Goal: Task Accomplishment & Management: Complete application form

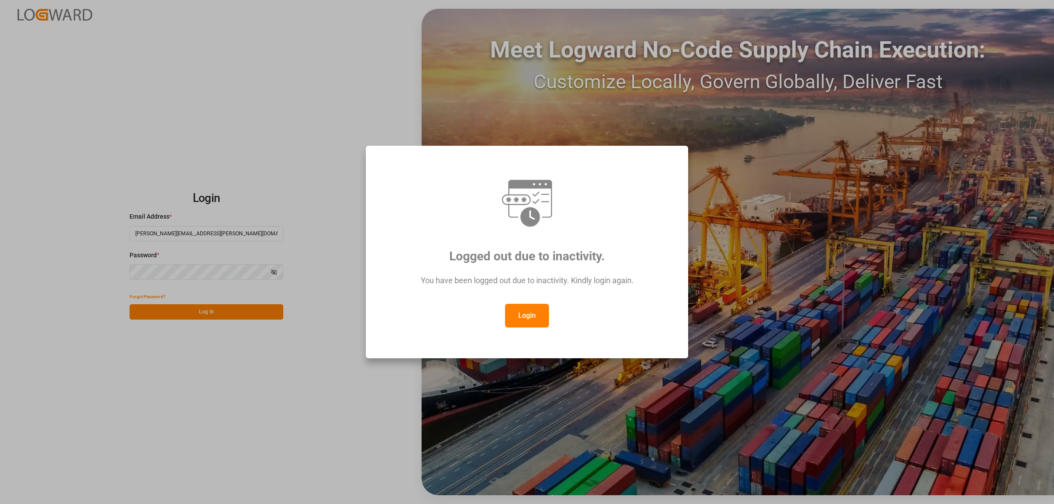
click at [514, 321] on button "Login" at bounding box center [527, 316] width 44 height 24
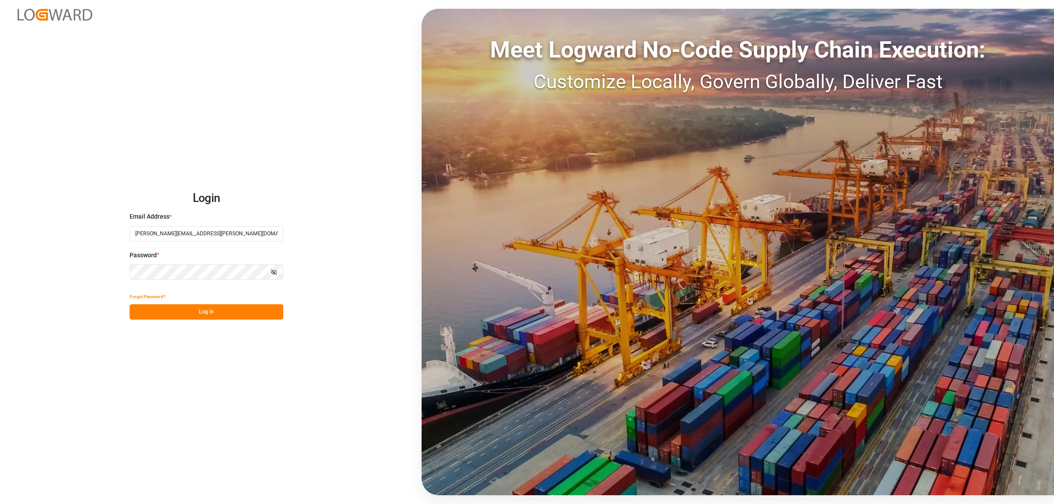
click at [230, 314] on button "Log In" at bounding box center [206, 311] width 154 height 15
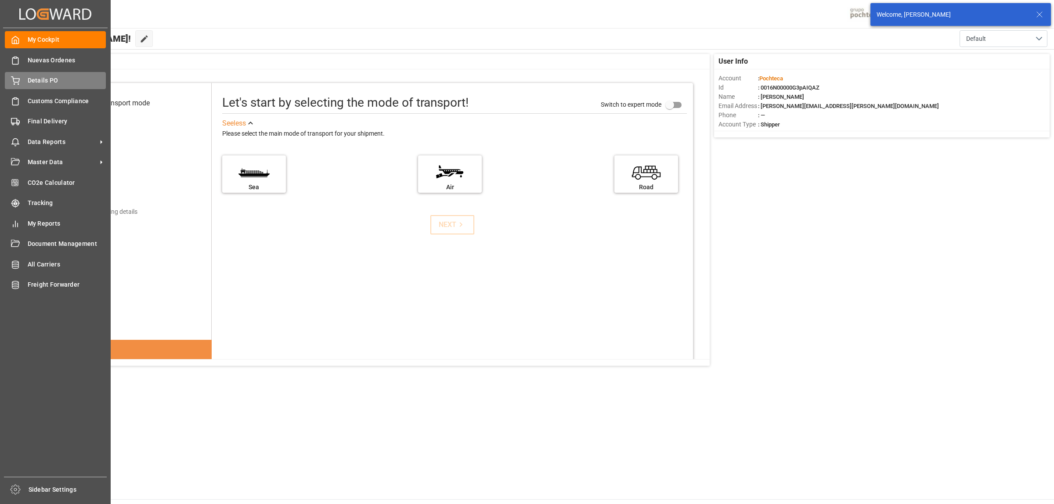
click at [42, 82] on span "Details PO" at bounding box center [67, 80] width 79 height 9
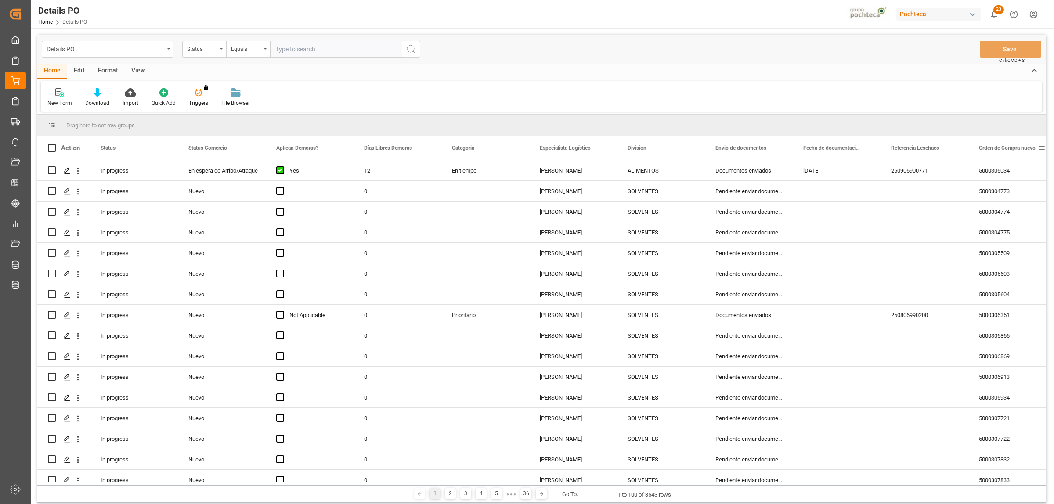
click at [1041, 147] on span at bounding box center [1041, 148] width 8 height 8
click at [1012, 147] on span "filter" at bounding box center [1012, 149] width 8 height 8
type input "5000306787"
click at [1002, 223] on button "Apply" at bounding box center [1008, 222] width 16 height 9
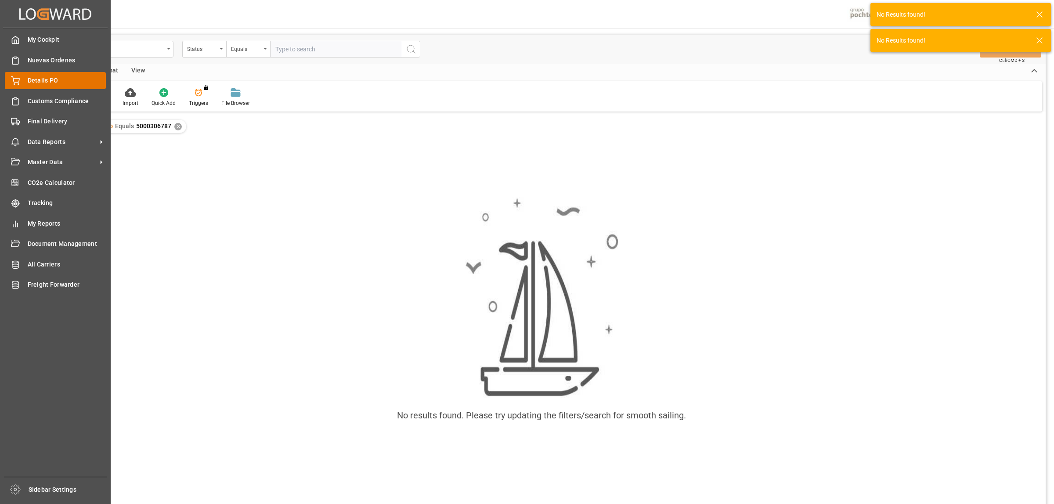
click at [23, 81] on div "Details PO Details PO" at bounding box center [55, 80] width 101 height 17
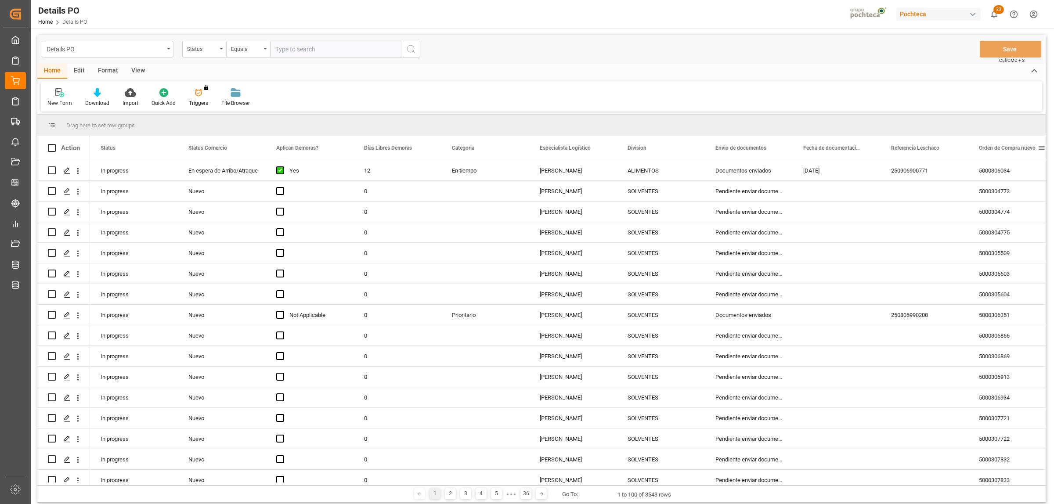
click at [1043, 148] on span at bounding box center [1041, 148] width 8 height 8
type input "5000306787"
click at [1007, 221] on button "Apply" at bounding box center [1008, 222] width 16 height 9
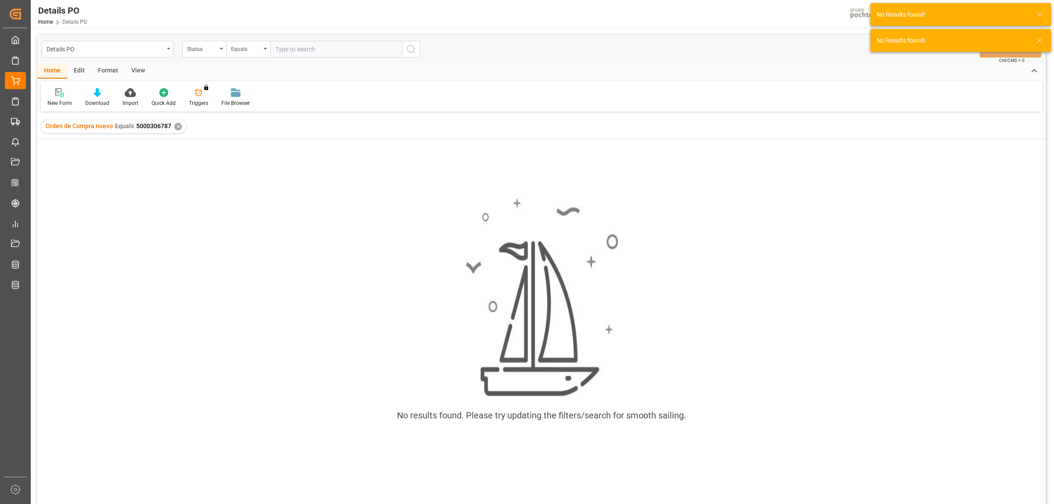
click at [216, 169] on div "No results found. Please try updating the filters/search for smooth sailing." at bounding box center [541, 333] width 1008 height 388
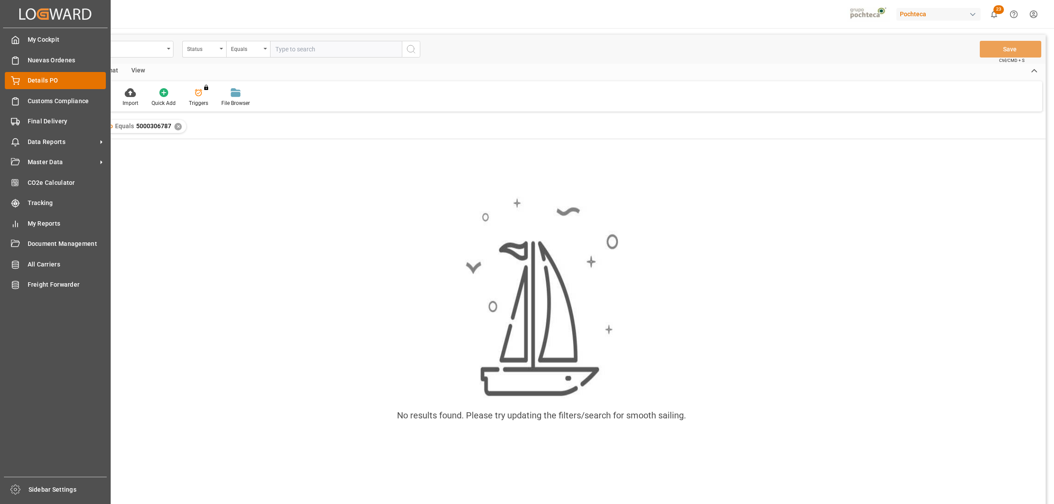
click at [29, 79] on span "Details PO" at bounding box center [67, 80] width 79 height 9
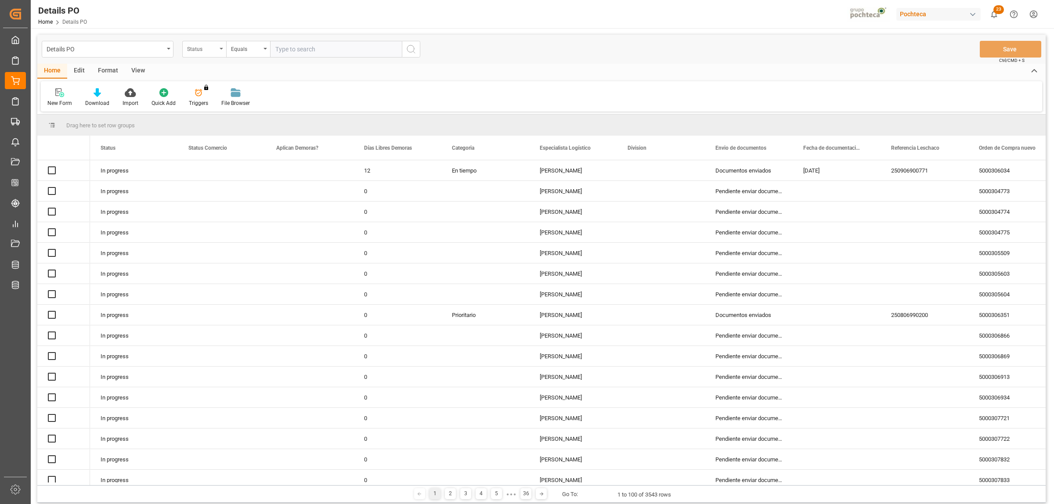
click at [223, 48] on div "Status" at bounding box center [204, 49] width 44 height 17
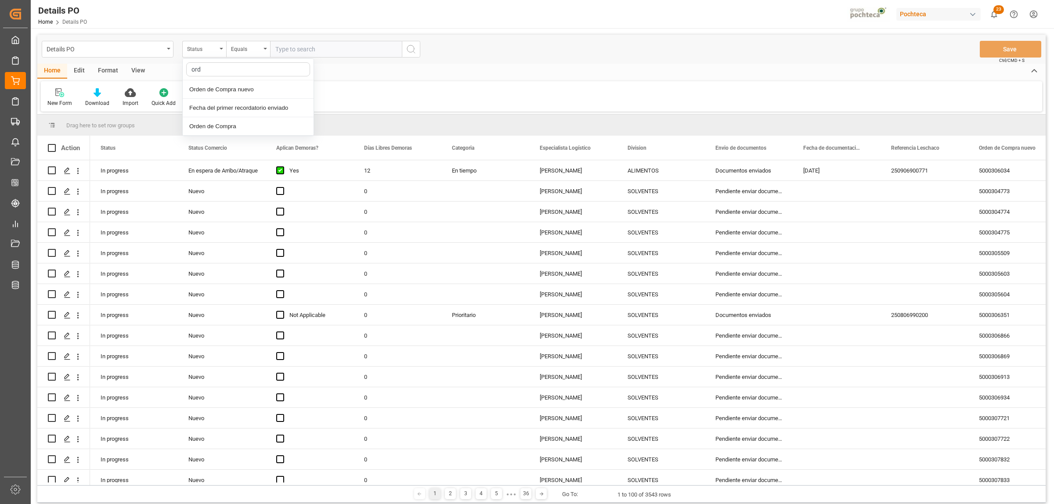
type input "orde"
click at [222, 94] on div "Orden de Compra nuevo" at bounding box center [248, 89] width 131 height 18
click at [267, 44] on div "Equals" at bounding box center [248, 49] width 44 height 17
click at [251, 102] on div "Fuzzy search" at bounding box center [292, 108] width 131 height 18
paste input "5000306787"
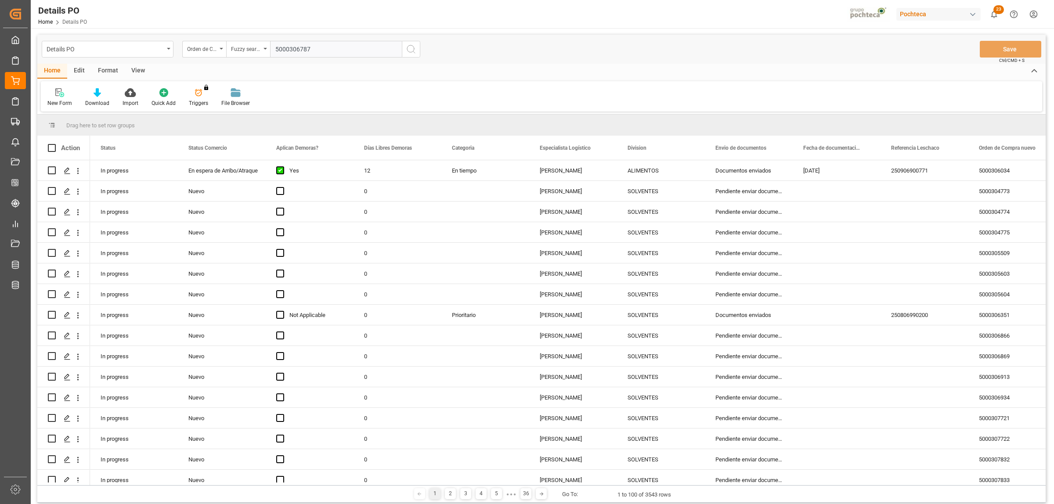
click at [277, 50] on input "5000306787" at bounding box center [336, 49] width 132 height 17
type input "5000306787"
click at [409, 50] on icon "search button" at bounding box center [411, 49] width 11 height 11
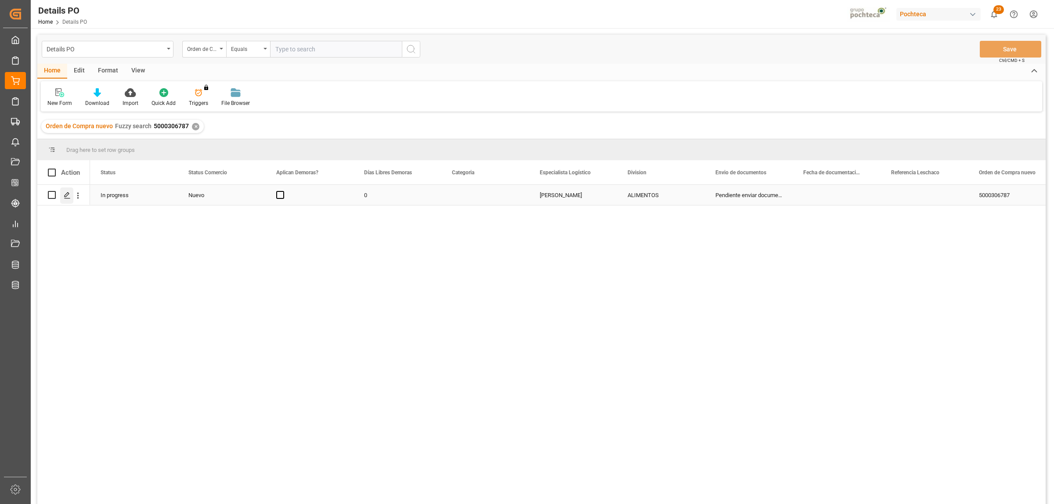
click at [68, 198] on icon "Press SPACE to select this row." at bounding box center [67, 195] width 7 height 7
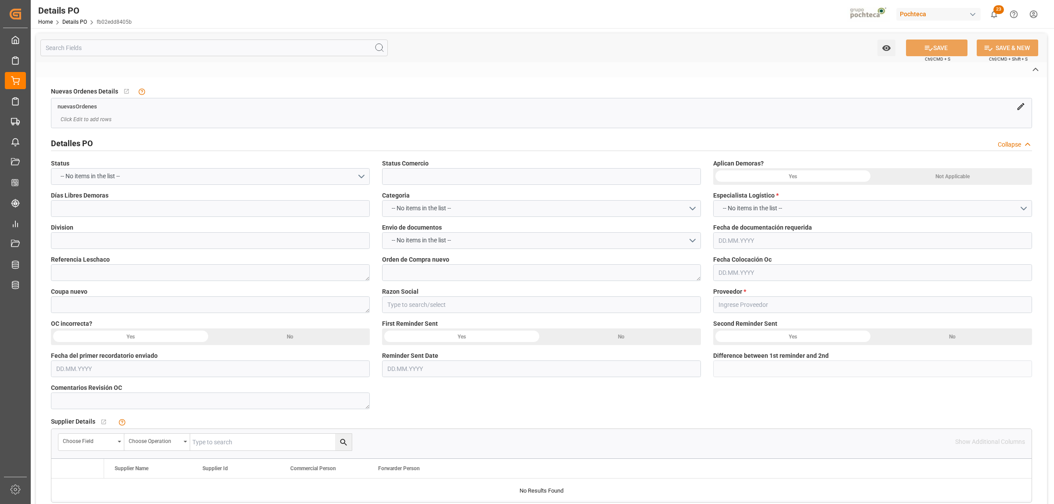
type input "Nuevo"
type input "ALIMENTOS"
type textarea "5000306787"
type textarea "194850"
type input "[PERSON_NAME]"
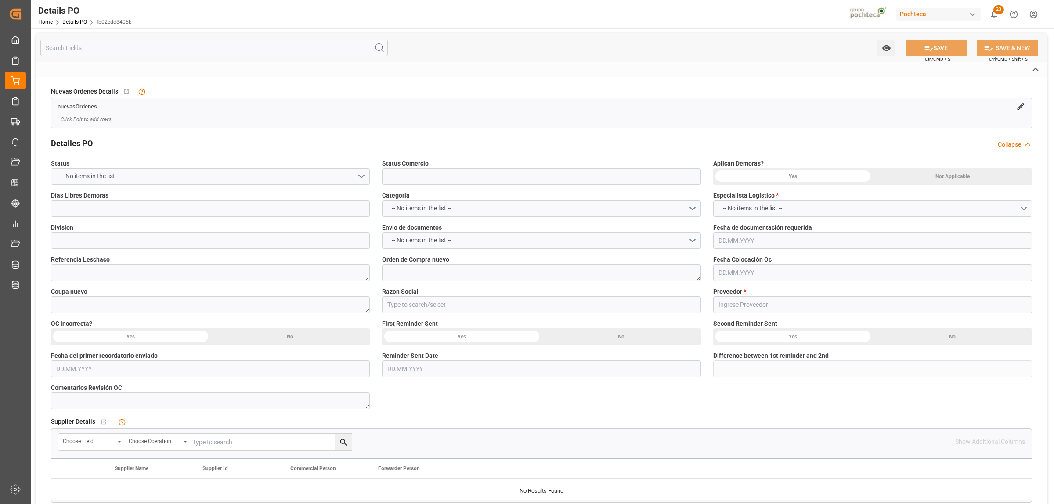
type textarea "FINALES DE AGOSTO"
type textarea "CLORURO DE SODIO USP GS 22.68 KG SAC TR"
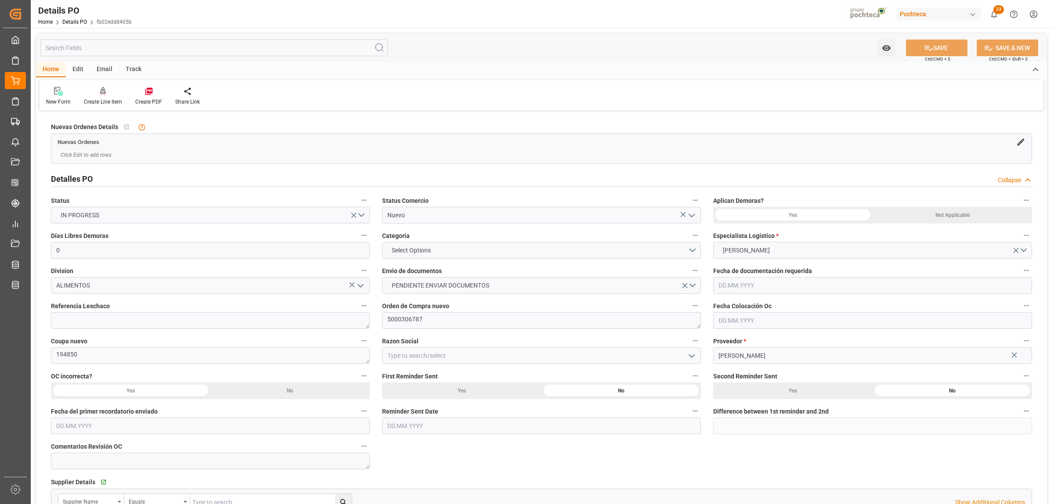
type input "0"
click at [694, 212] on icon "open menu" at bounding box center [691, 215] width 11 height 11
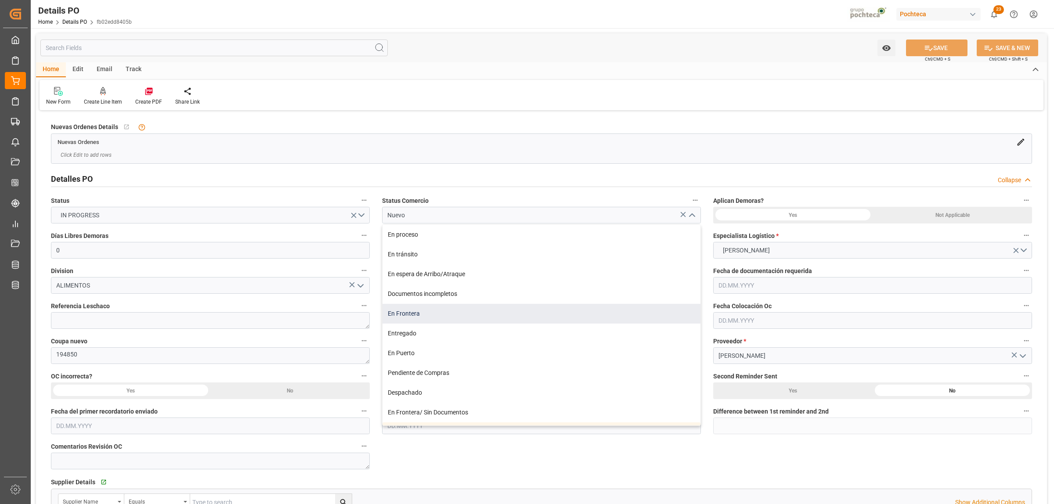
click at [403, 316] on div "En Frontera" at bounding box center [541, 314] width 318 height 20
type input "En Frontera"
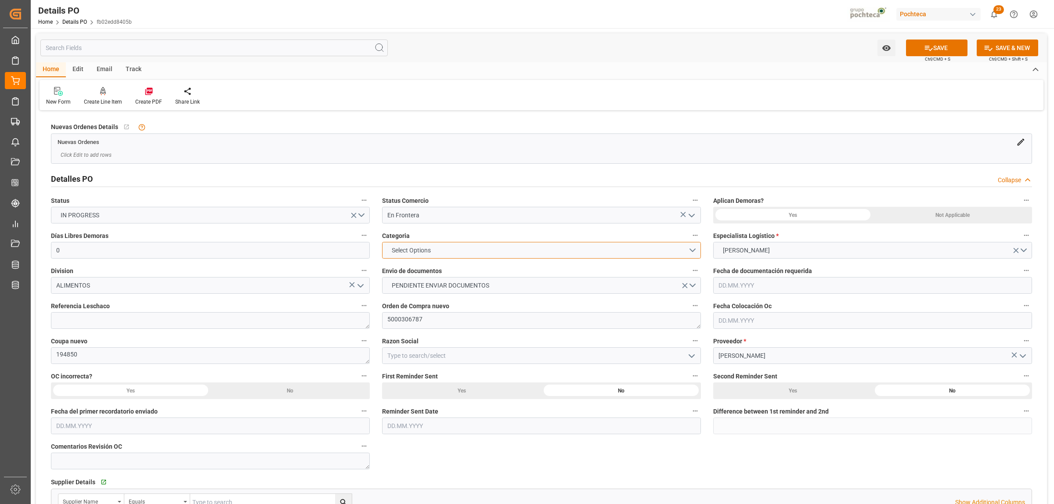
click at [693, 252] on button "Select Options" at bounding box center [541, 250] width 319 height 17
click at [422, 273] on div "EN TIEMPO" at bounding box center [541, 271] width 318 height 18
click at [698, 284] on button "PENDIENTE ENVIAR DOCUMENTOS" at bounding box center [541, 285] width 319 height 17
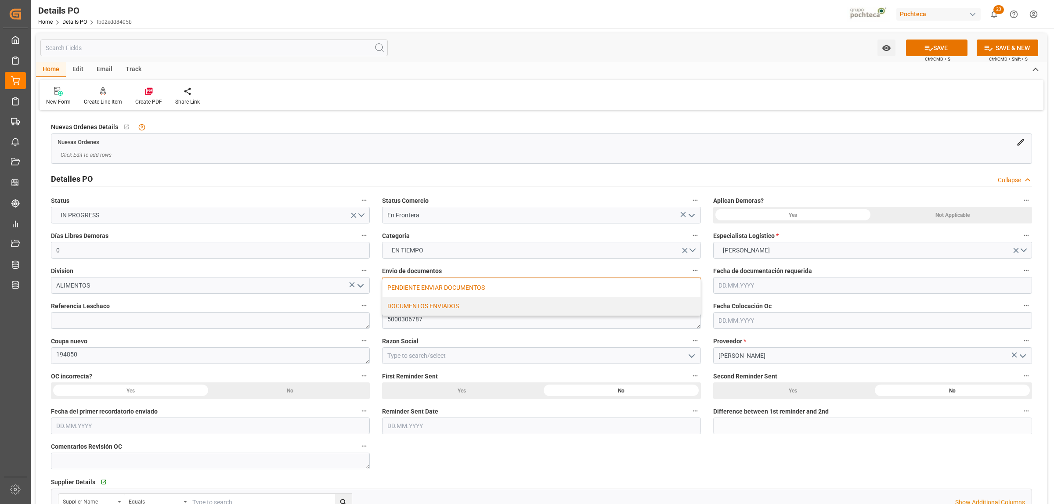
click at [414, 305] on div "DOCUMENTOS ENVIADOS" at bounding box center [541, 306] width 318 height 18
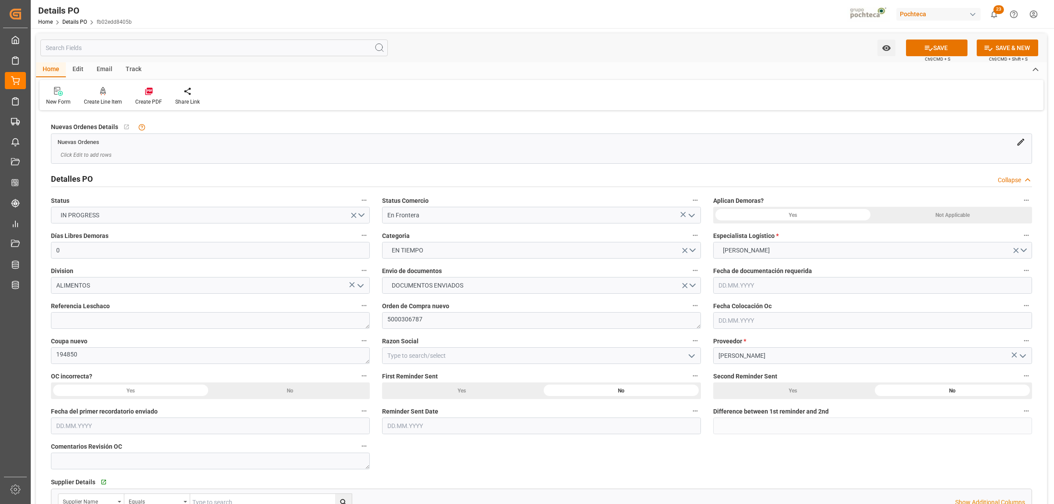
click at [687, 356] on icon "open menu" at bounding box center [691, 356] width 11 height 11
click at [424, 378] on div "Materias Primas" at bounding box center [541, 375] width 318 height 20
type input "Materias Primas"
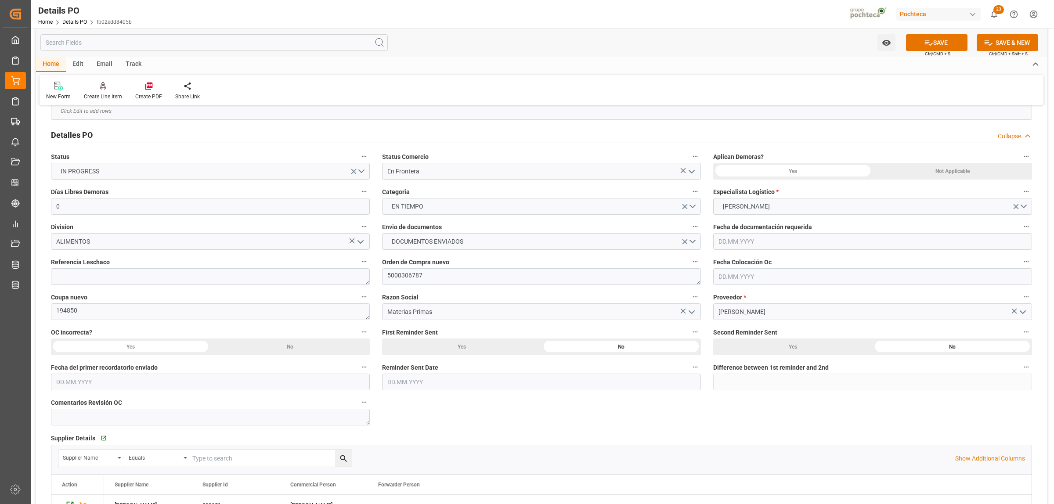
scroll to position [55, 0]
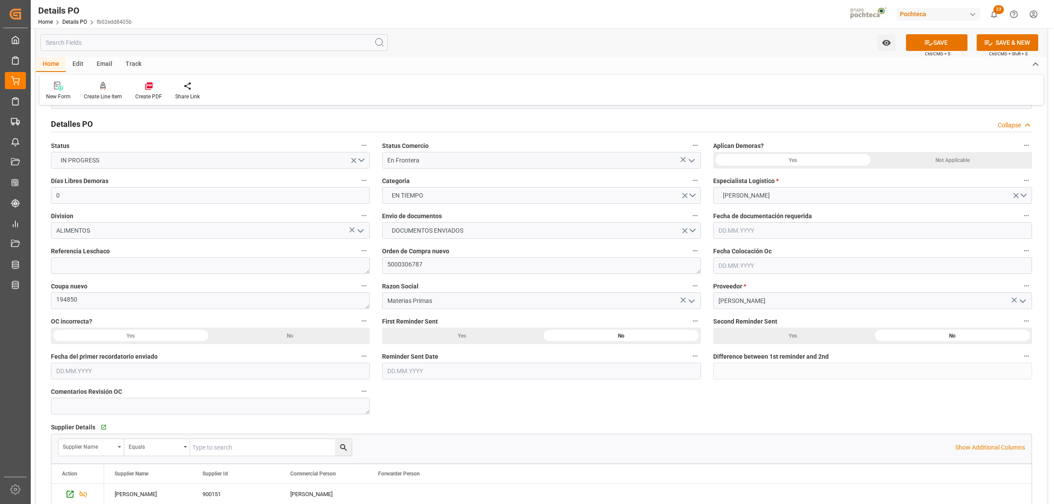
click at [970, 165] on div "Not Applicable" at bounding box center [951, 160] width 159 height 17
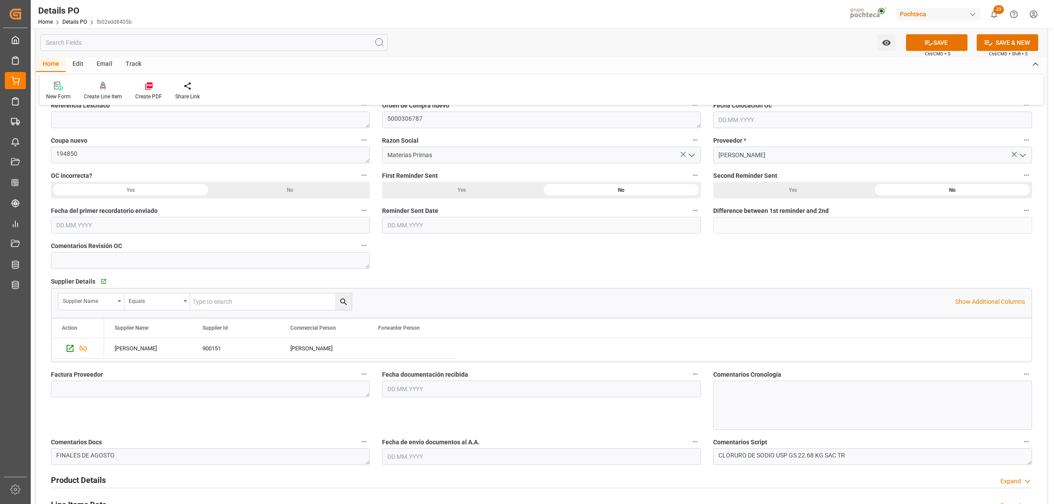
scroll to position [219, 0]
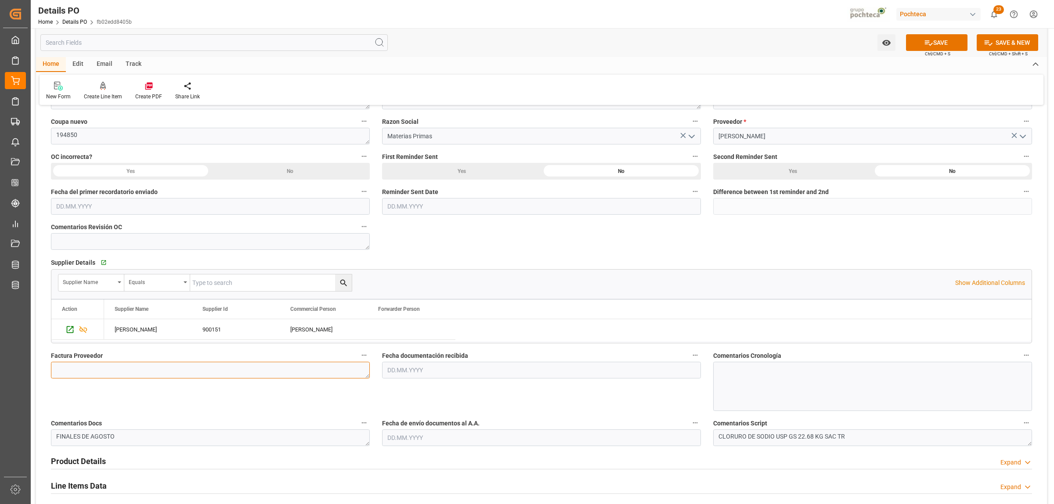
click at [106, 372] on textarea at bounding box center [210, 370] width 319 height 17
paste textarea "5403691358"
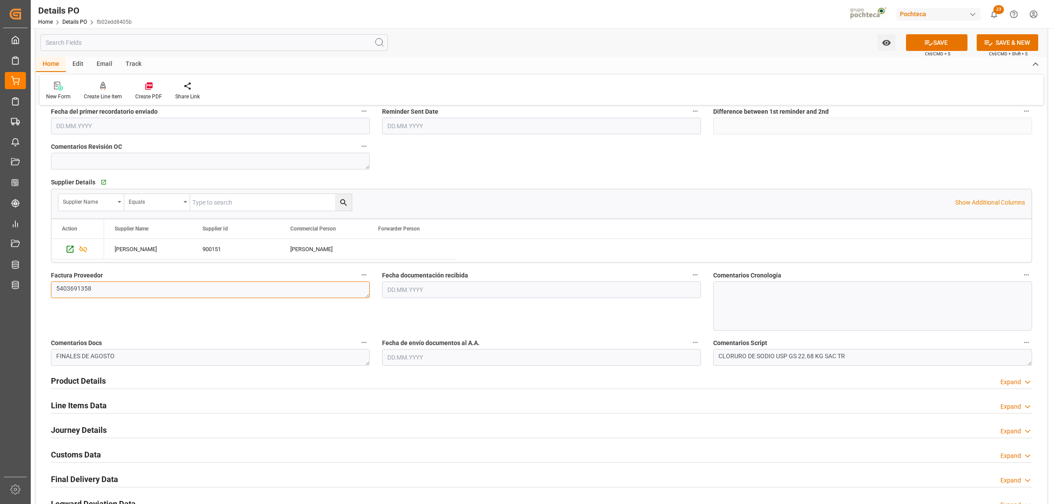
scroll to position [329, 0]
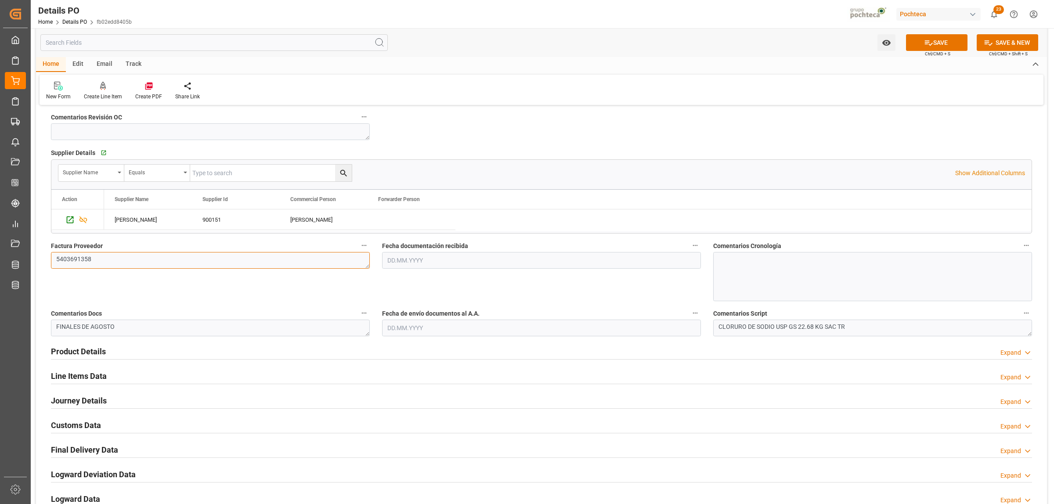
type textarea "5403691358"
click at [413, 266] on input "text" at bounding box center [541, 260] width 319 height 17
click at [411, 332] on span "9" at bounding box center [410, 331] width 3 height 6
type input "[DATE]"
click at [407, 329] on input "text" at bounding box center [541, 328] width 319 height 17
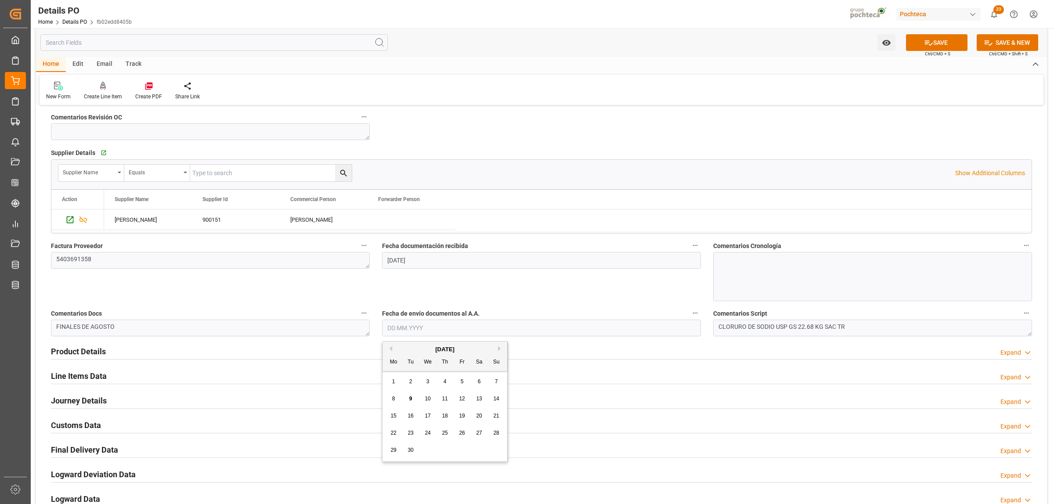
click at [409, 398] on span "9" at bounding box center [410, 399] width 3 height 6
type input "[DATE]"
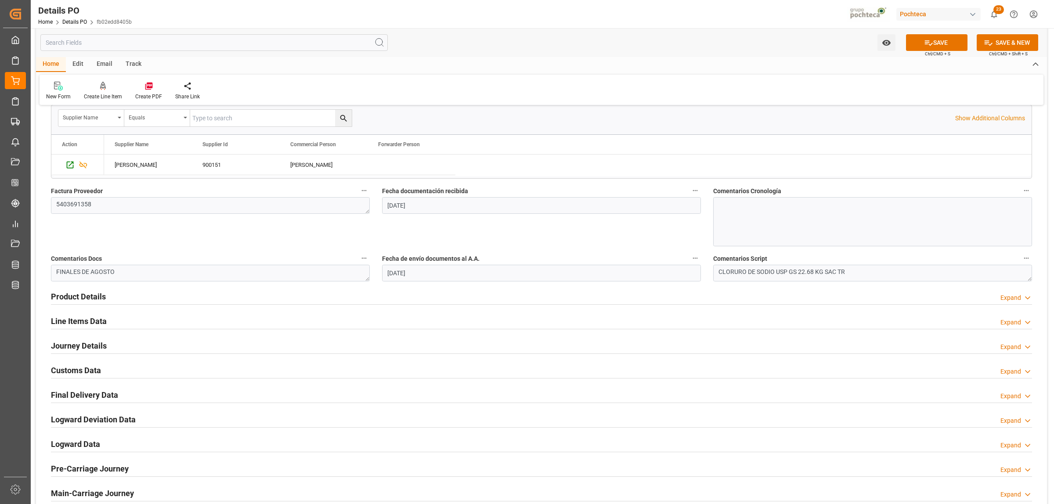
scroll to position [439, 0]
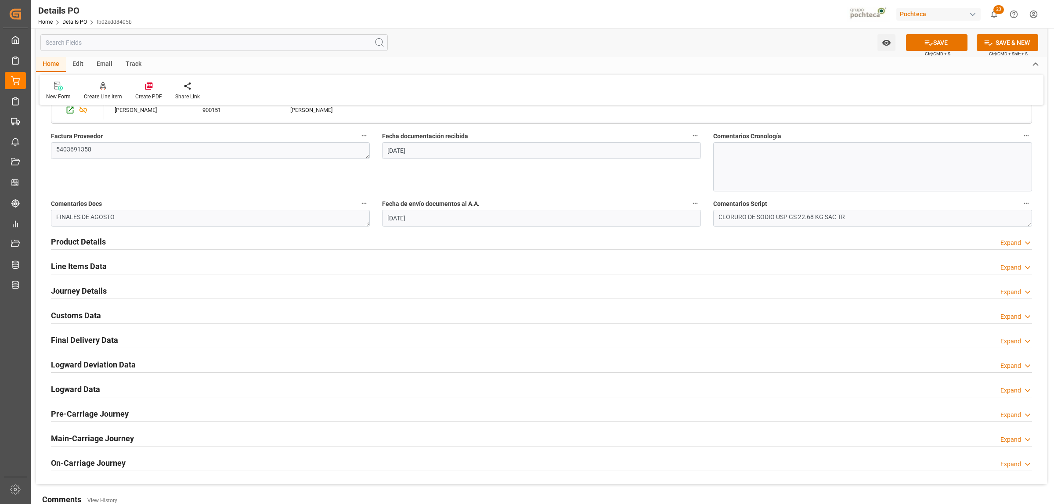
click at [91, 240] on h2 "Product Details" at bounding box center [78, 242] width 55 height 12
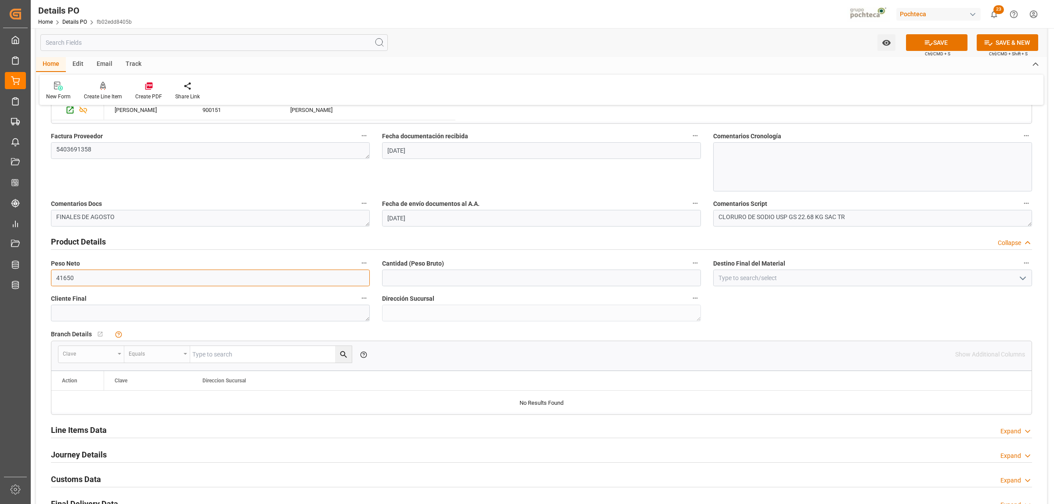
drag, startPoint x: 98, startPoint y: 280, endPoint x: 41, endPoint y: 280, distance: 57.1
click at [41, 280] on div "Nuevas Ordenes Details   No child Object linked Nuevas Ordenes Click Edit to ad…" at bounding box center [541, 161] width 1011 height 974
type input "19000"
click at [384, 278] on input "text" at bounding box center [541, 278] width 319 height 17
type input "19000"
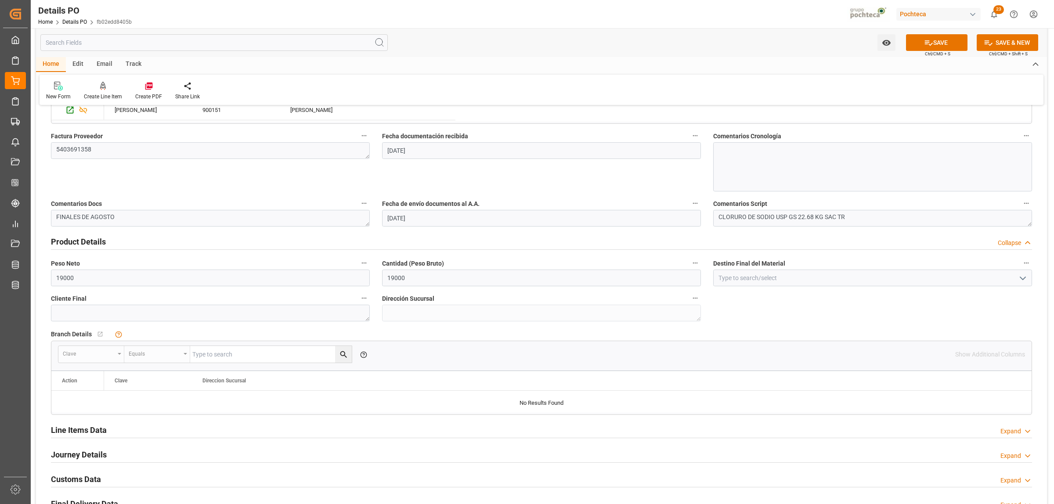
click at [1025, 280] on icon "open menu" at bounding box center [1022, 278] width 11 height 11
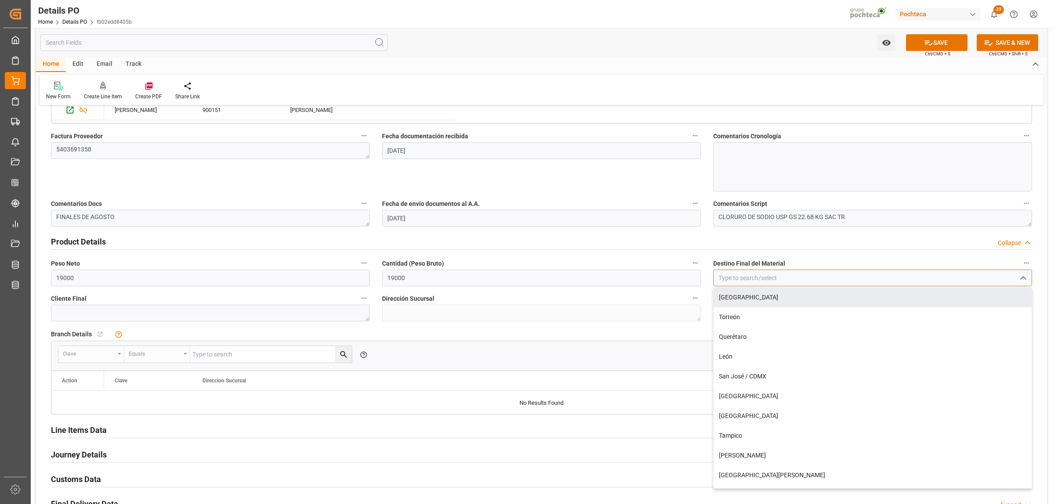
click at [739, 275] on input at bounding box center [872, 278] width 319 height 17
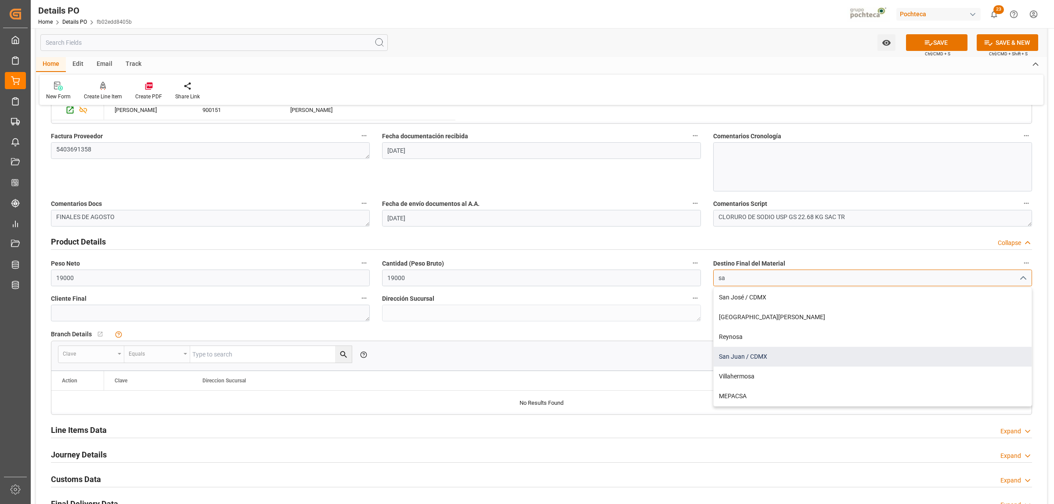
click at [734, 361] on div "San Juan / CDMX" at bounding box center [872, 357] width 318 height 20
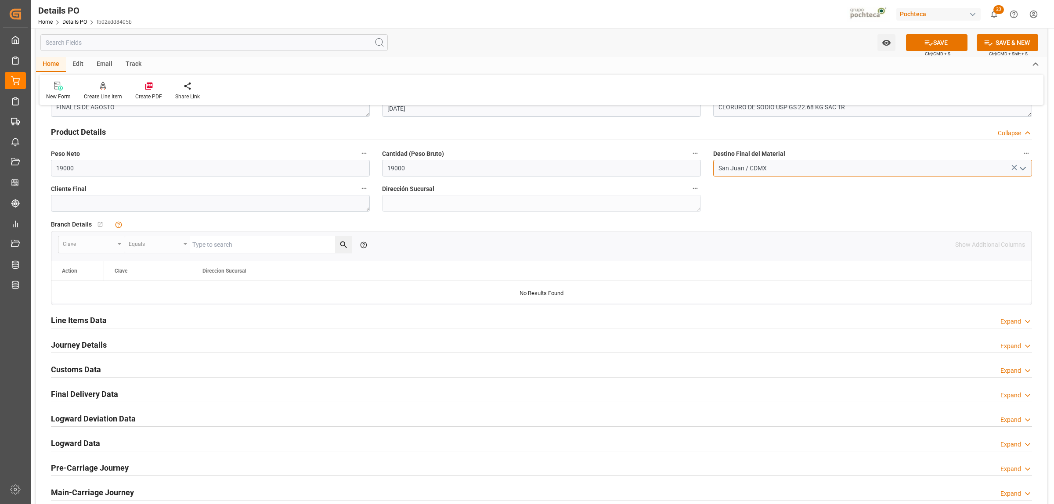
scroll to position [494, 0]
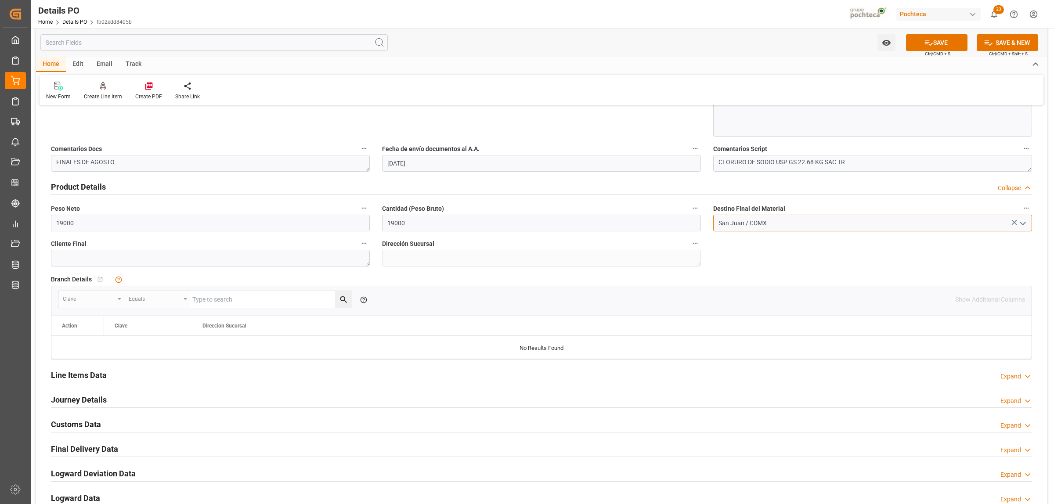
type input "San Juan / CDMX"
click at [89, 378] on h2 "Line Items Data" at bounding box center [79, 375] width 56 height 12
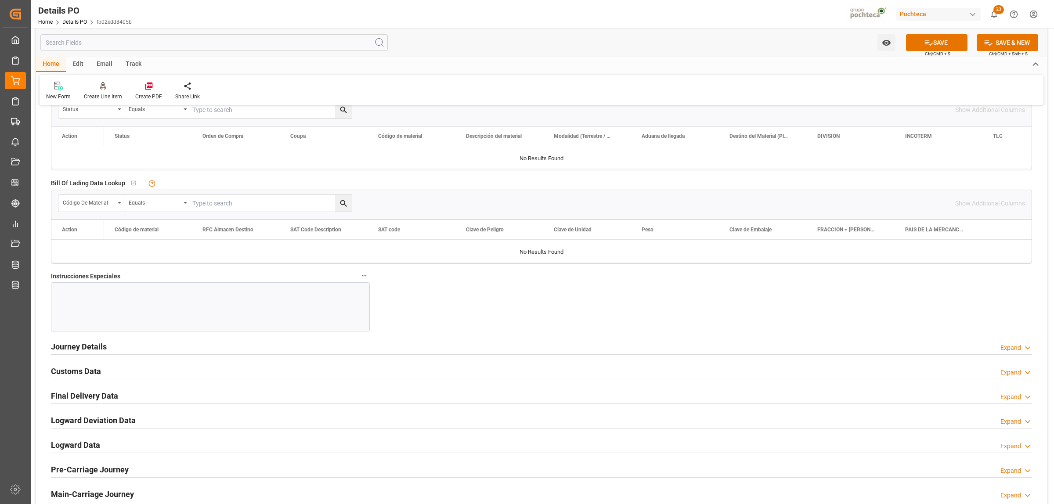
scroll to position [878, 0]
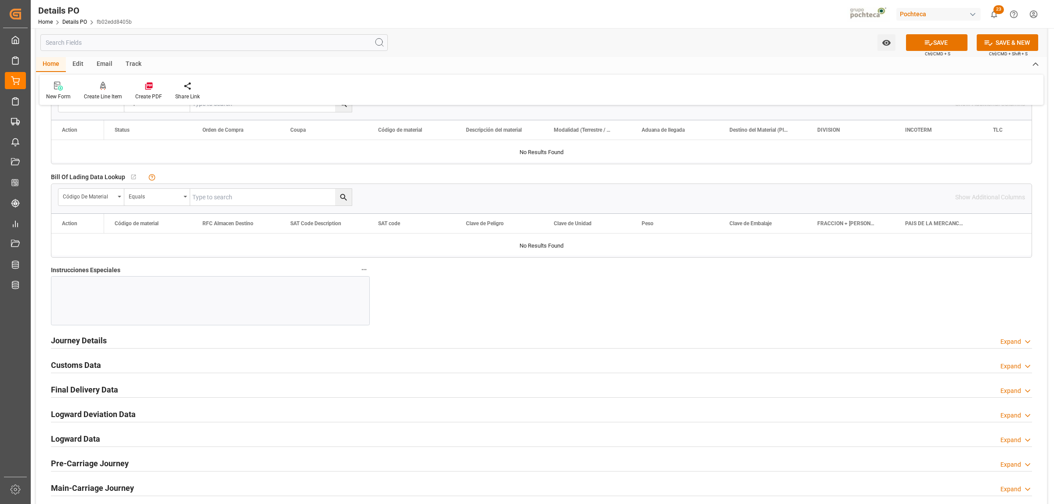
click at [85, 341] on h2 "Journey Details" at bounding box center [79, 341] width 56 height 12
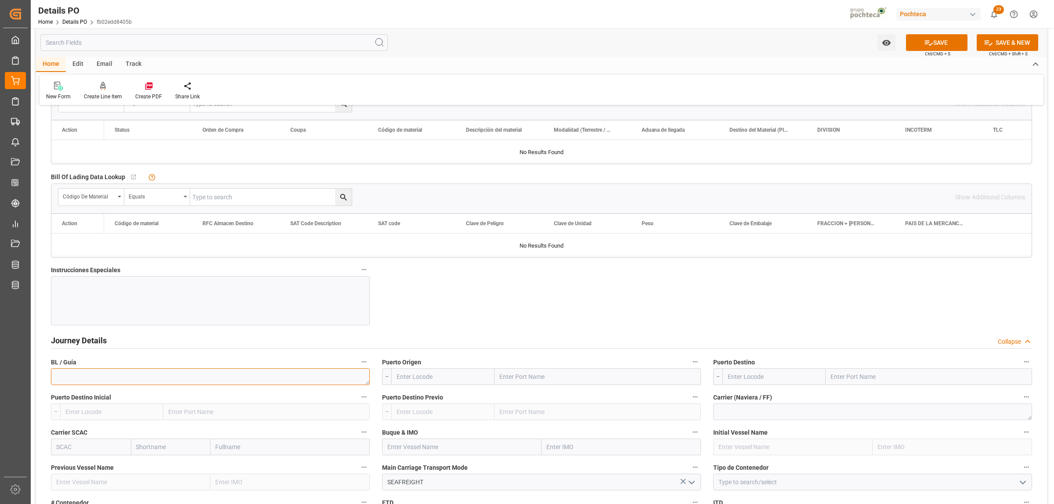
click at [297, 374] on textarea at bounding box center [210, 376] width 319 height 17
paste textarea "912231540"
type textarea "912231540"
click at [514, 382] on input "text" at bounding box center [597, 376] width 206 height 17
type input "l"
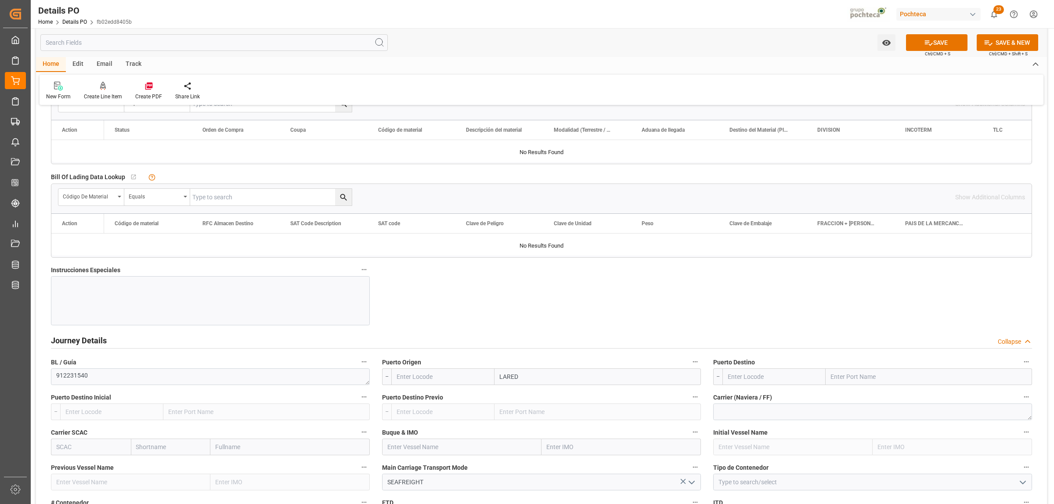
type input "LAREDO"
click at [514, 419] on b "Laredo" at bounding box center [510, 415] width 20 height 7
type input "USLRD"
type input "Laredo"
click at [872, 382] on input "text" at bounding box center [928, 376] width 206 height 17
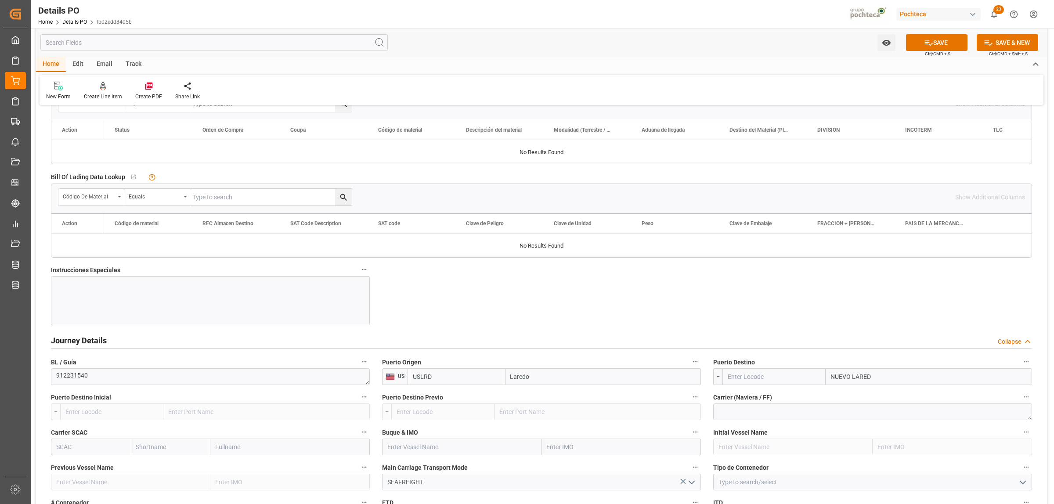
type input "NUEVO LAREDO"
click at [858, 402] on div "Nuevo Laredo - MXNLD" at bounding box center [862, 396] width 72 height 20
type input "MXNLD"
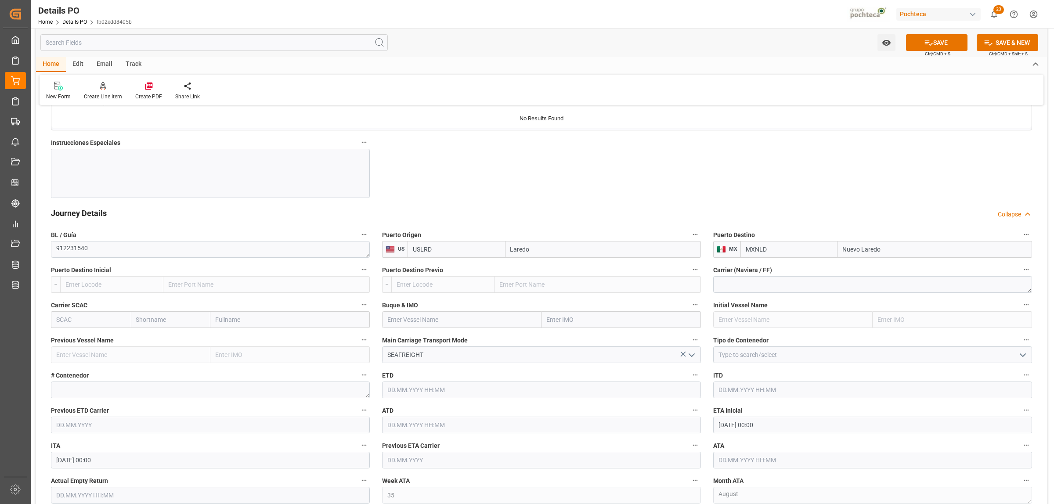
scroll to position [1043, 0]
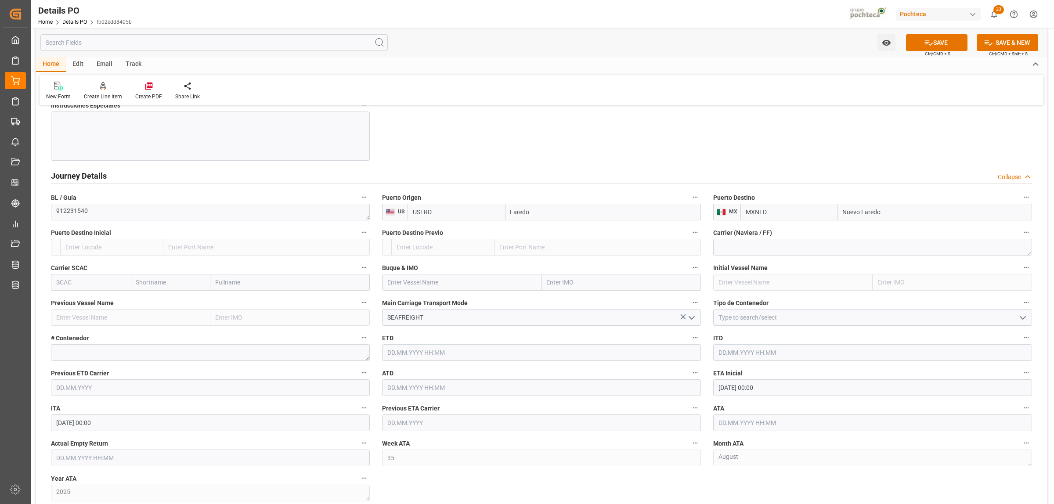
type input "Nuevo Laredo"
click at [1023, 317] on icon "open menu" at bounding box center [1022, 318] width 11 height 11
click at [760, 399] on div "FTL" at bounding box center [872, 396] width 318 height 20
type input "FTL"
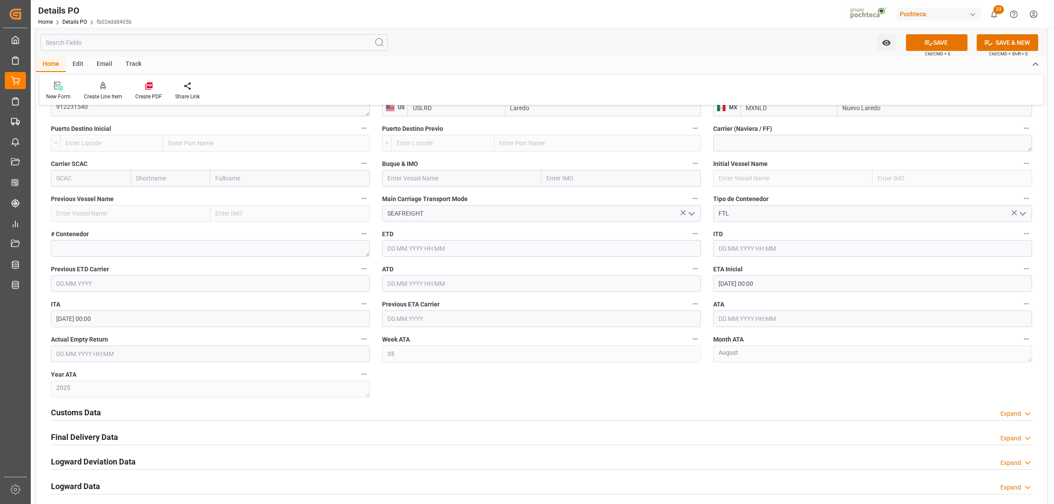
scroll to position [1317, 0]
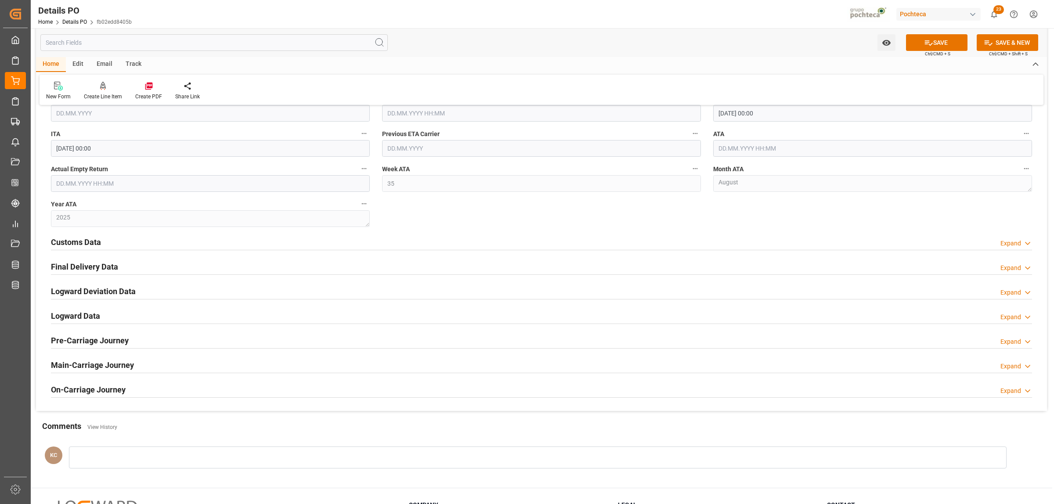
click at [66, 246] on h2 "Customs Data" at bounding box center [76, 242] width 50 height 12
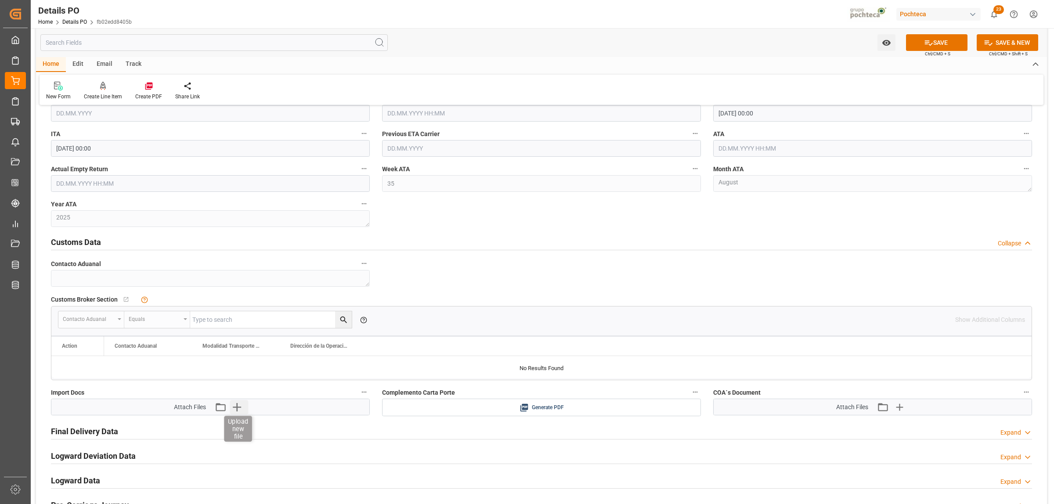
click at [238, 410] on icon "button" at bounding box center [237, 407] width 14 height 14
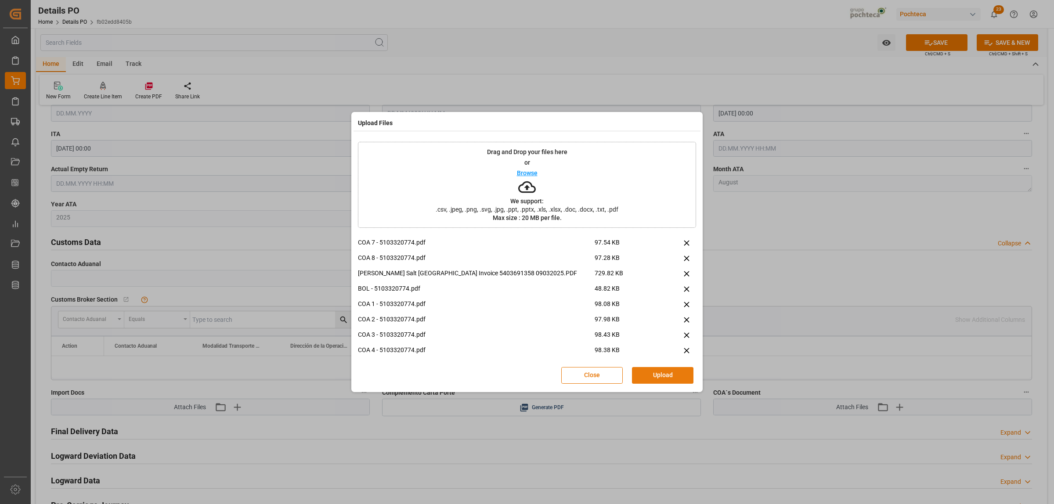
click at [646, 373] on button "Upload" at bounding box center [662, 375] width 61 height 17
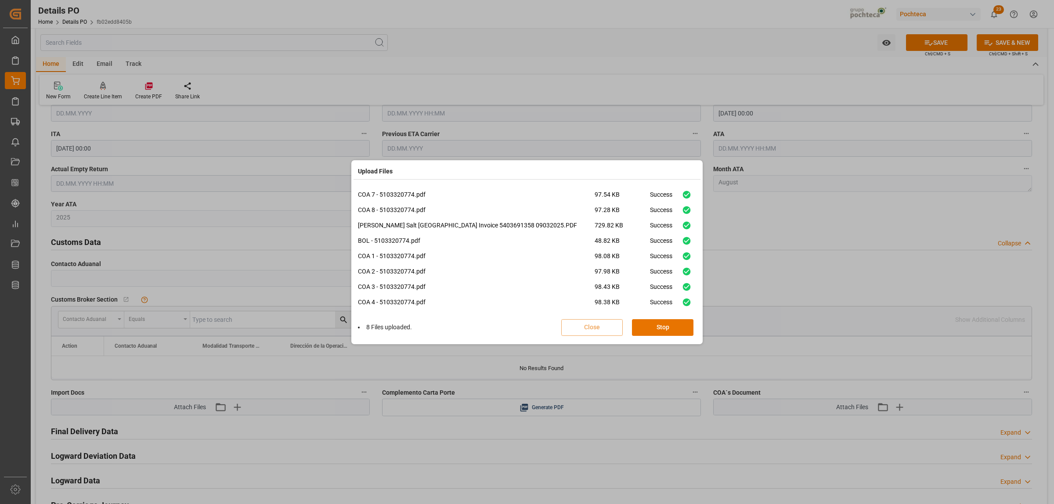
scroll to position [36, 0]
click at [667, 324] on button "Done" at bounding box center [662, 327] width 61 height 17
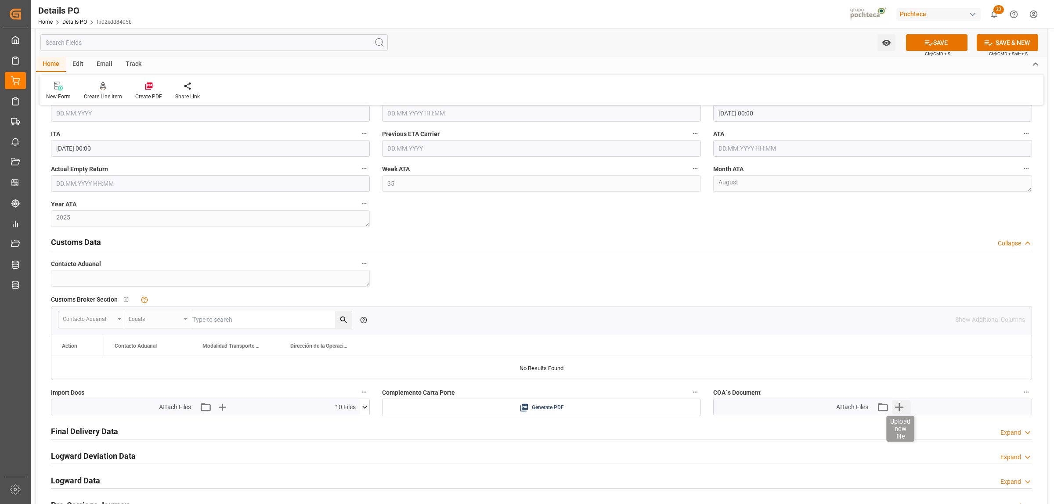
click at [899, 407] on icon "button" at bounding box center [899, 407] width 8 height 8
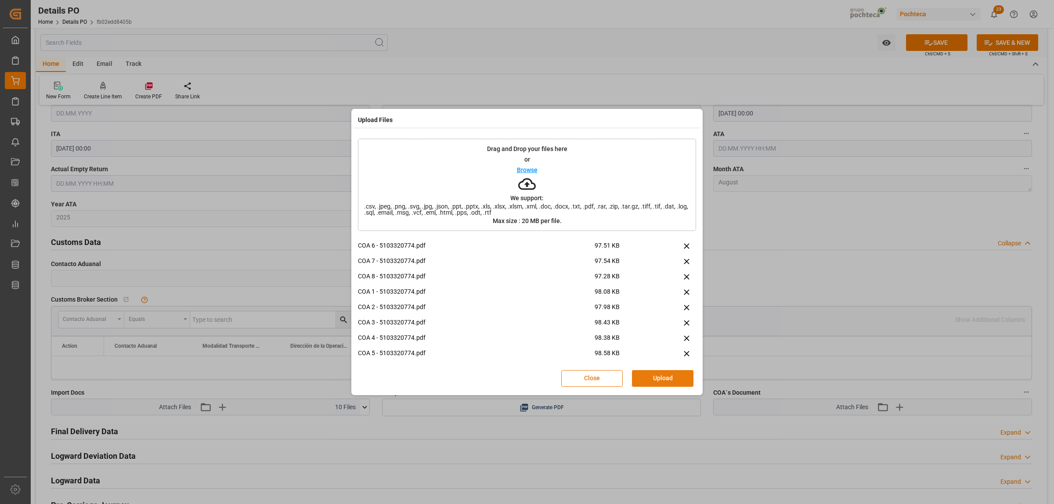
click at [661, 381] on button "Upload" at bounding box center [662, 378] width 61 height 17
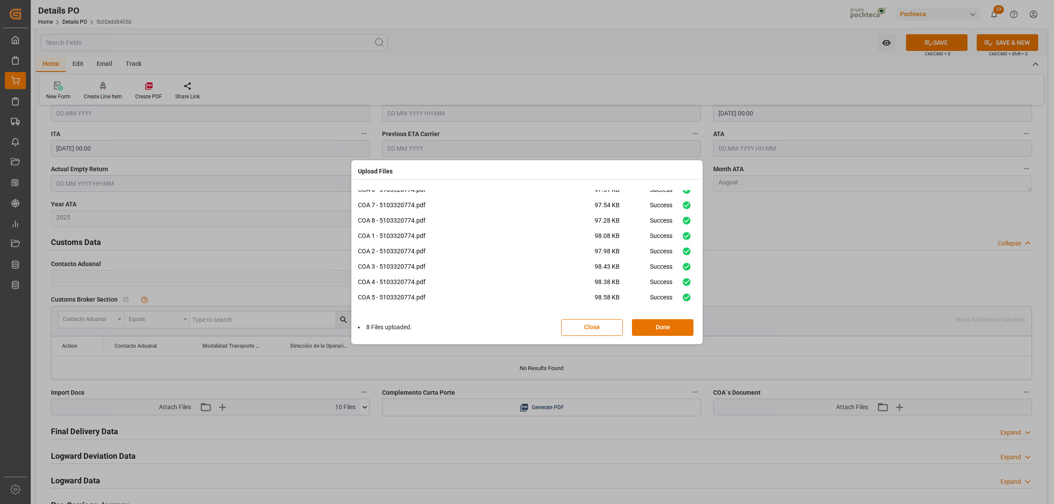
scroll to position [6, 0]
click at [662, 332] on button "Done" at bounding box center [662, 327] width 61 height 17
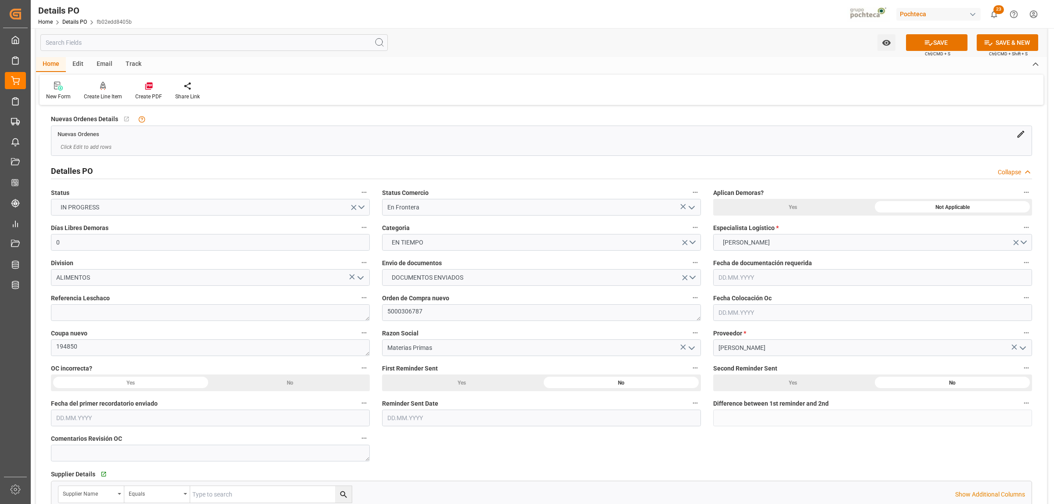
scroll to position [0, 0]
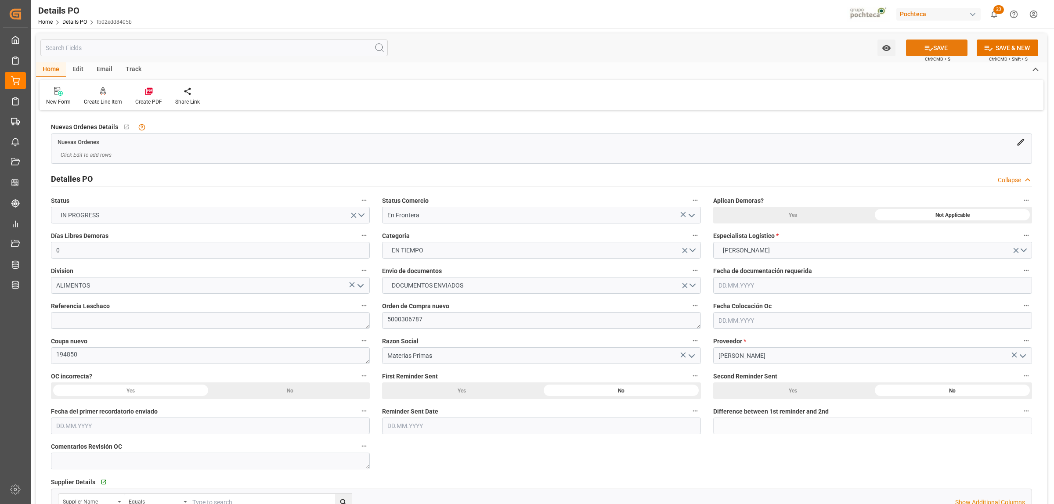
click at [928, 47] on icon at bounding box center [928, 47] width 9 height 9
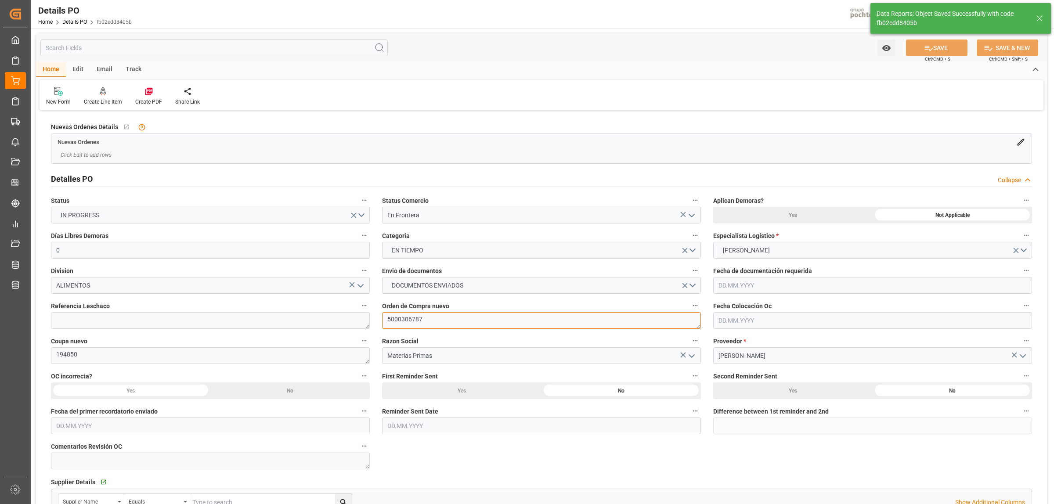
drag, startPoint x: 421, startPoint y: 322, endPoint x: 385, endPoint y: 324, distance: 36.0
click at [385, 324] on textarea "5000306787" at bounding box center [541, 320] width 319 height 17
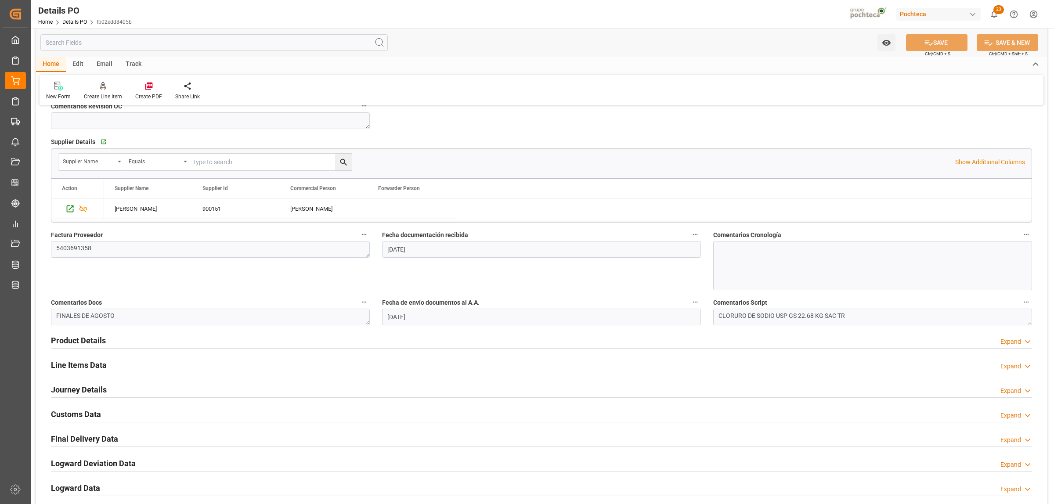
scroll to position [549, 0]
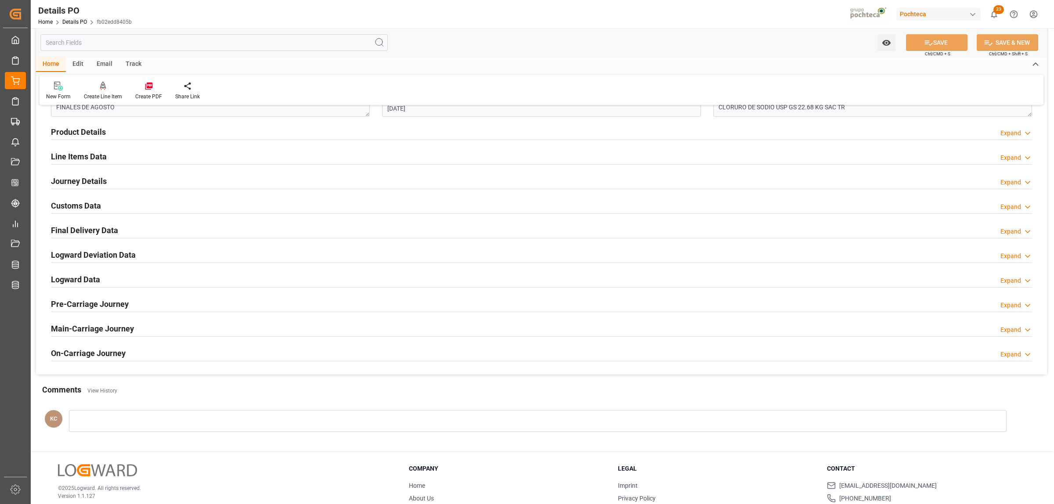
click at [75, 155] on h2 "Line Items Data" at bounding box center [79, 157] width 56 height 12
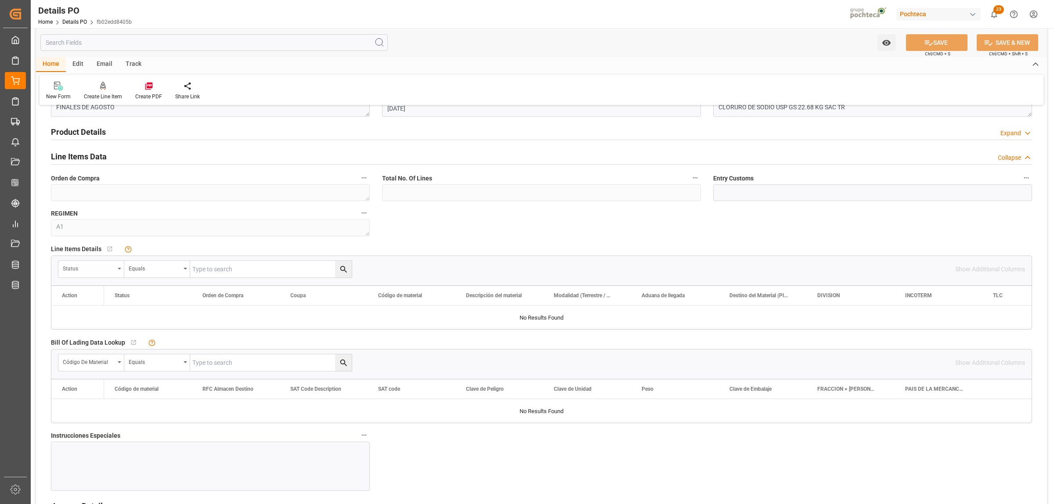
click at [119, 274] on div "Status" at bounding box center [91, 269] width 66 height 17
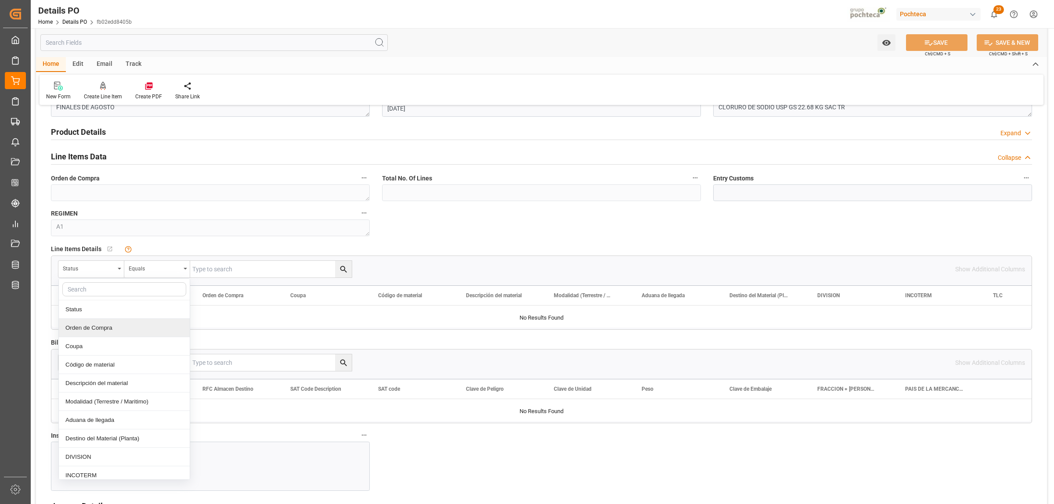
click at [109, 327] on div "Orden de Compra" at bounding box center [124, 328] width 131 height 18
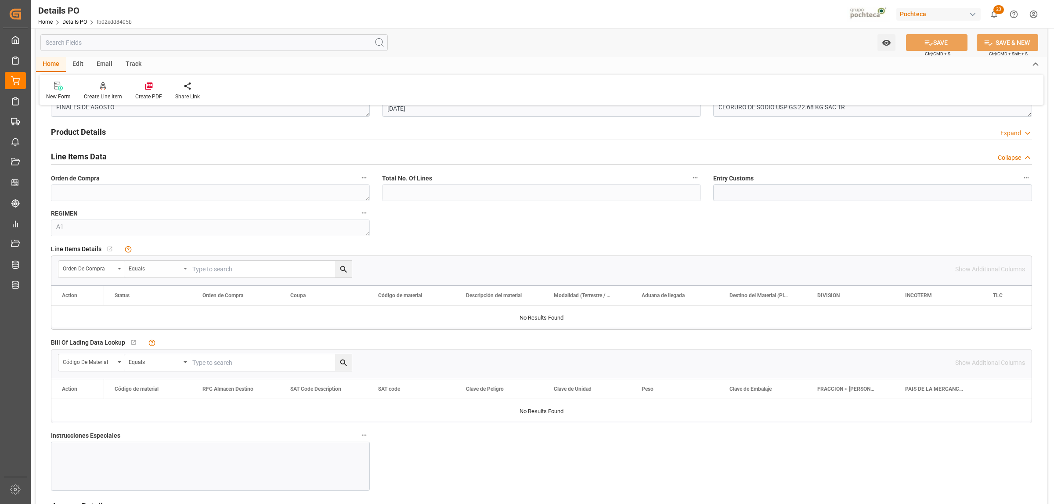
click at [181, 273] on div "Equals" at bounding box center [157, 269] width 66 height 17
click at [212, 268] on input "text" at bounding box center [271, 269] width 162 height 17
paste input "5000306787"
type input "5000306787"
click at [348, 271] on button "search button" at bounding box center [343, 269] width 17 height 17
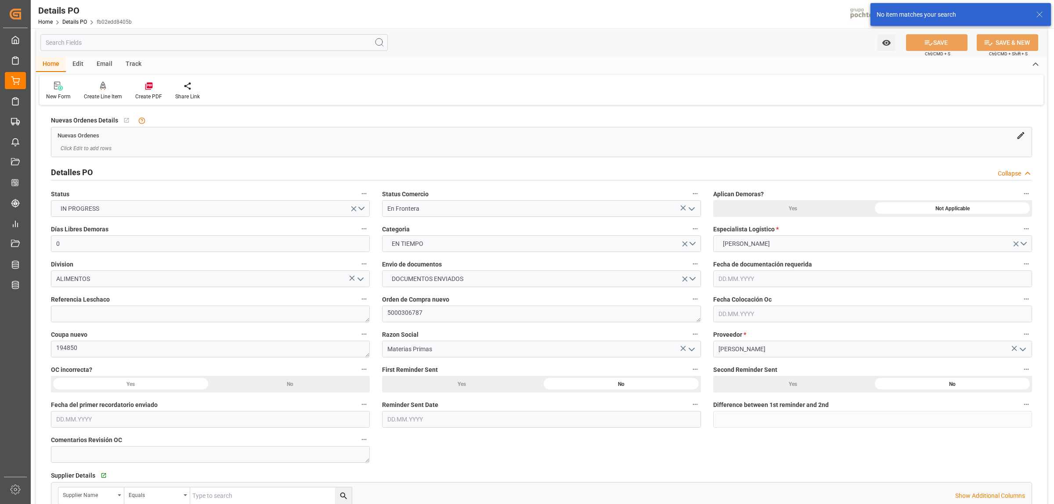
scroll to position [0, 0]
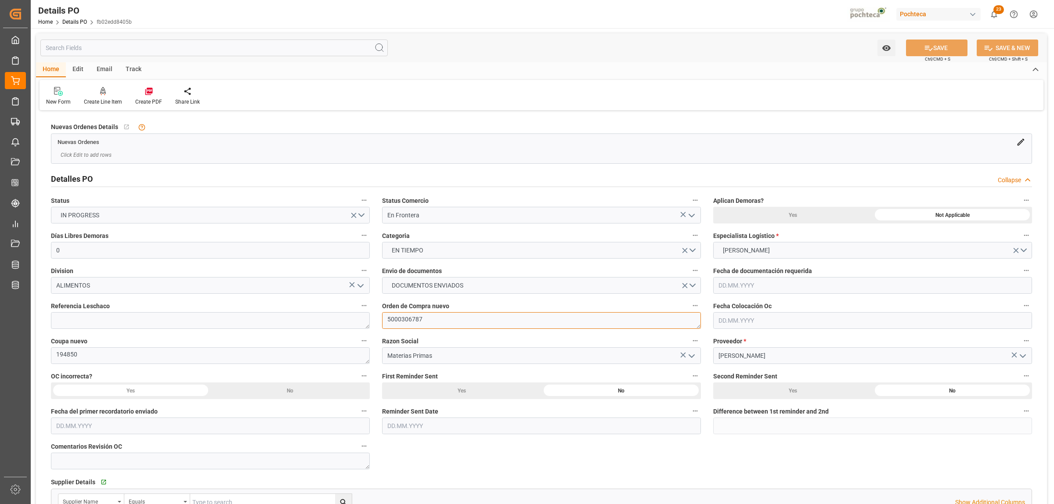
drag, startPoint x: 424, startPoint y: 319, endPoint x: 388, endPoint y: 318, distance: 36.4
click at [388, 318] on textarea "5000306787" at bounding box center [541, 320] width 319 height 17
click at [56, 356] on textarea "194850" at bounding box center [210, 355] width 319 height 17
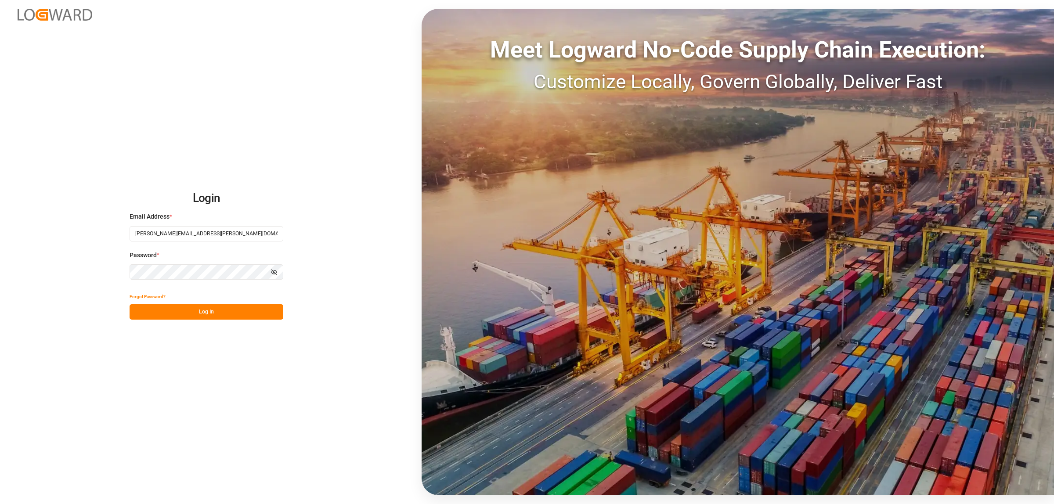
click at [202, 316] on button "Log In" at bounding box center [206, 311] width 154 height 15
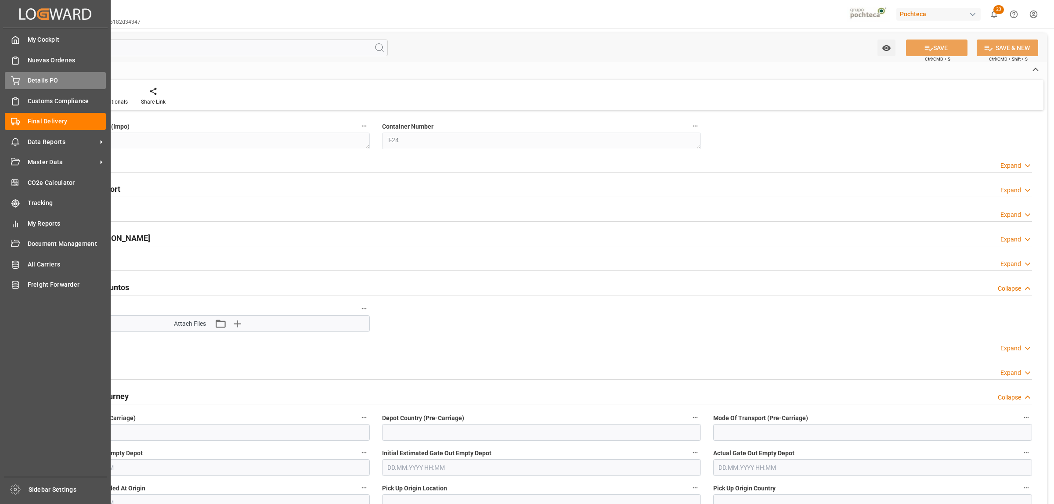
click at [40, 83] on span "Details PO" at bounding box center [67, 80] width 79 height 9
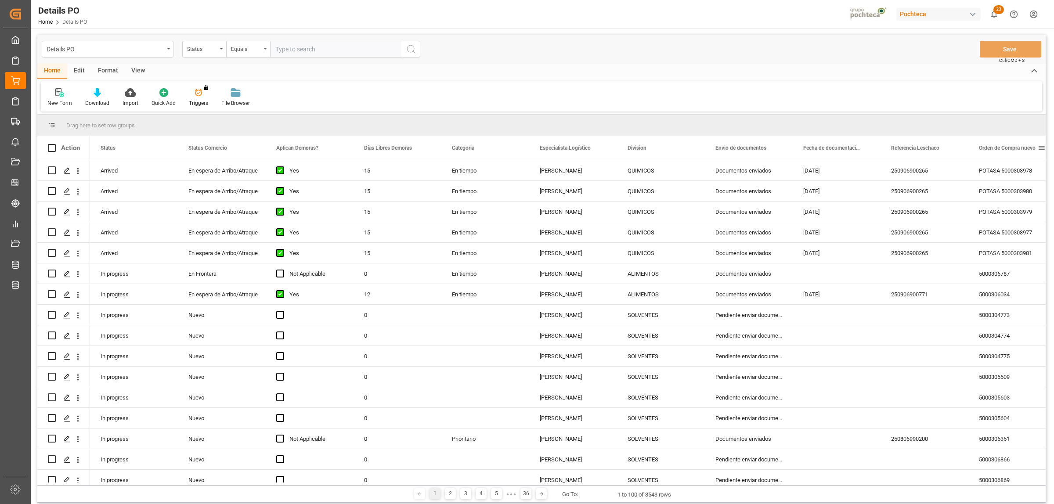
click at [1044, 147] on span at bounding box center [1041, 148] width 8 height 8
click at [1012, 152] on span "filter" at bounding box center [1012, 149] width 8 height 8
type input "5000306795"
click at [1010, 223] on button "Apply" at bounding box center [1008, 222] width 16 height 9
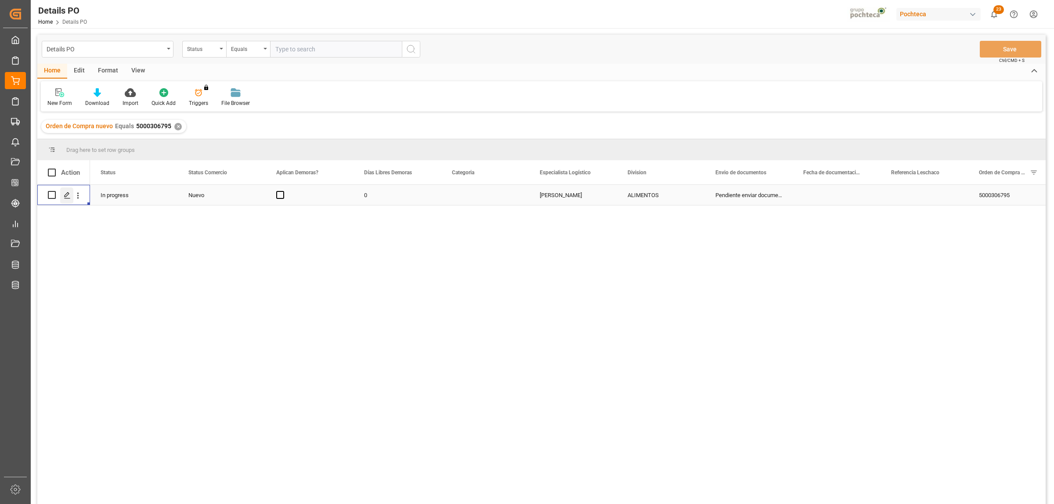
click at [70, 192] on icon "Press SPACE to select this row." at bounding box center [67, 195] width 7 height 7
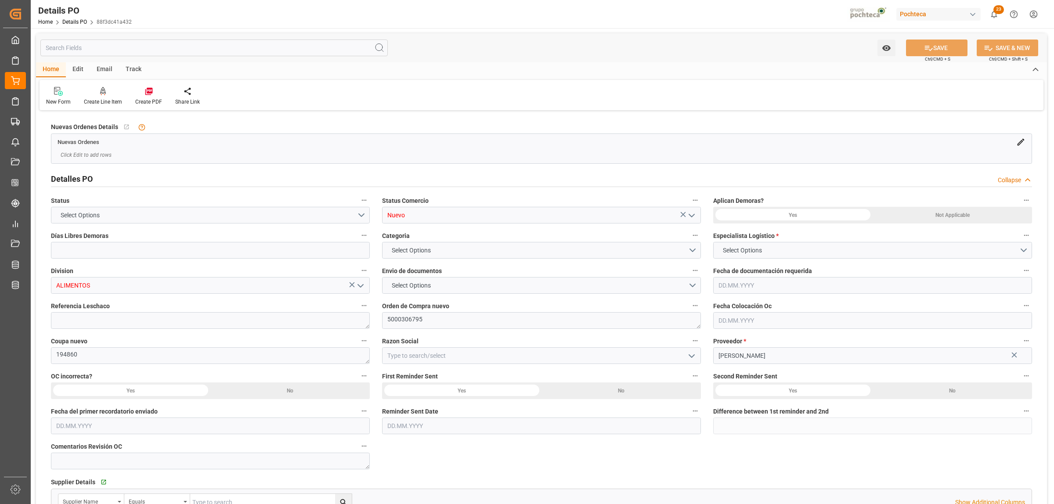
type input "0"
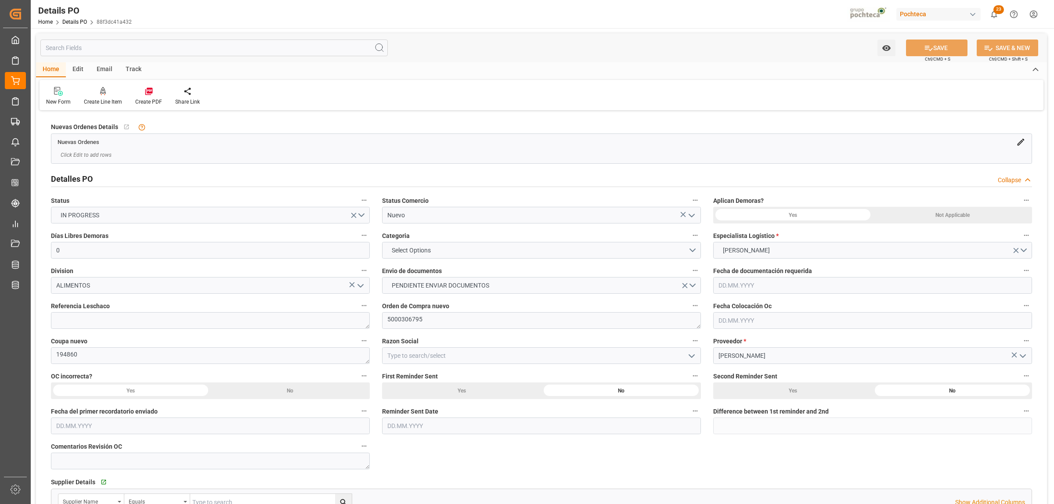
click at [691, 214] on icon "open menu" at bounding box center [691, 215] width 11 height 11
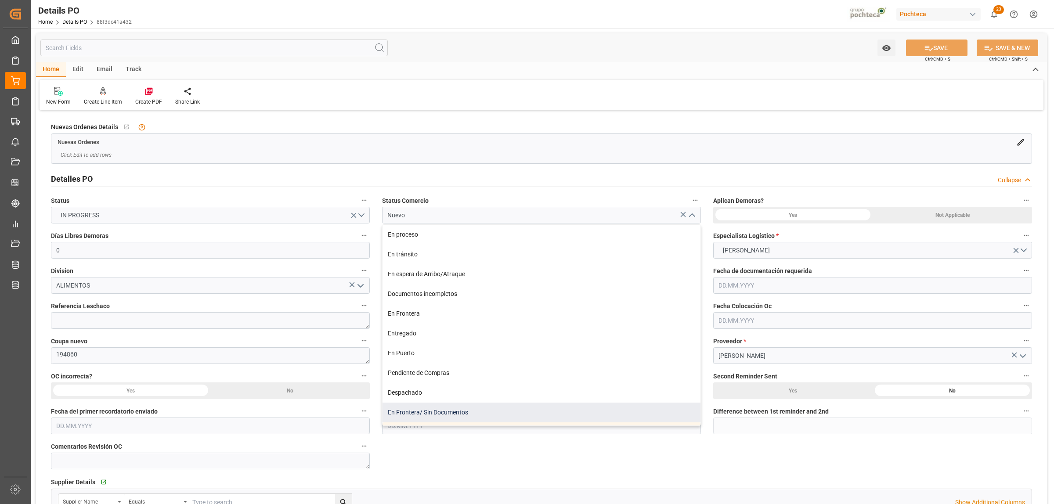
click at [434, 412] on div "En Frontera/ Sin Documentos" at bounding box center [541, 413] width 318 height 20
type input "En Frontera/ Sin Documentos"
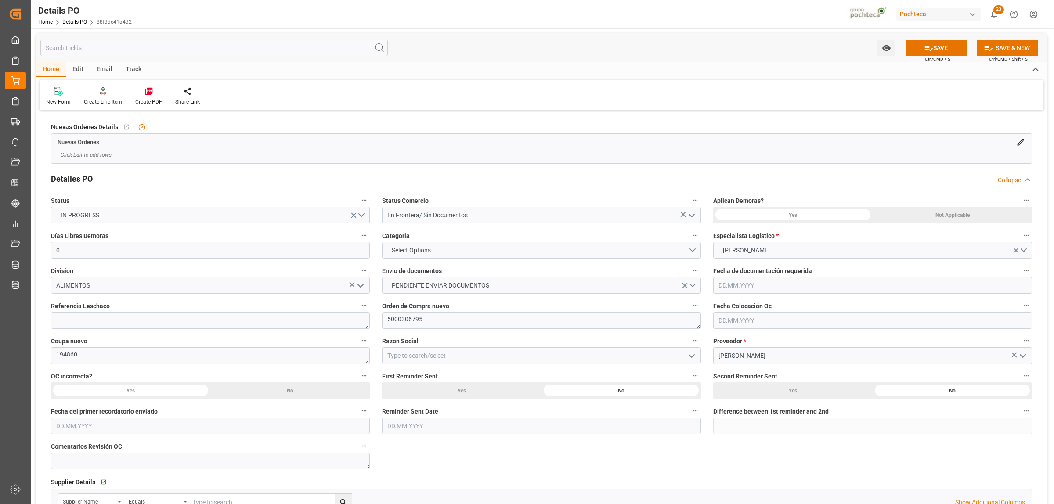
scroll to position [55, 0]
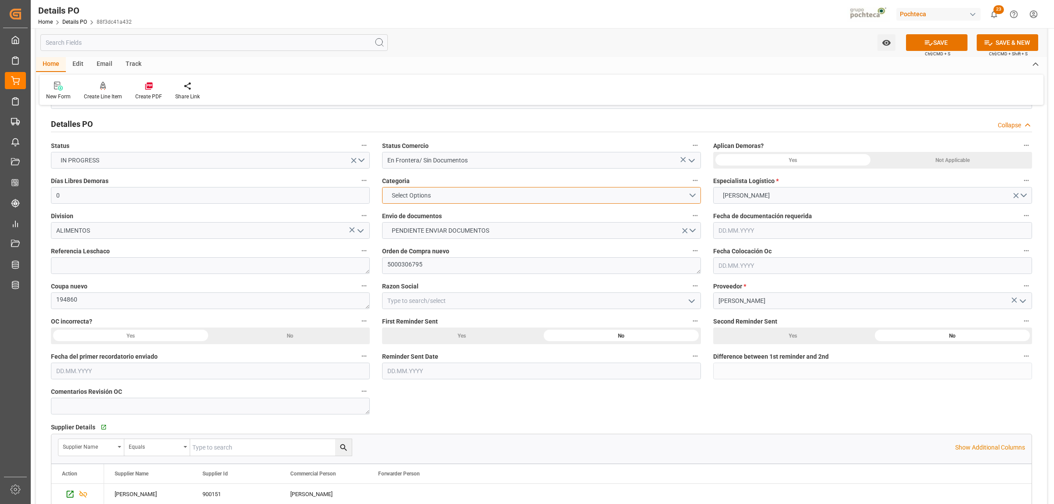
click at [696, 195] on button "Select Options" at bounding box center [541, 195] width 319 height 17
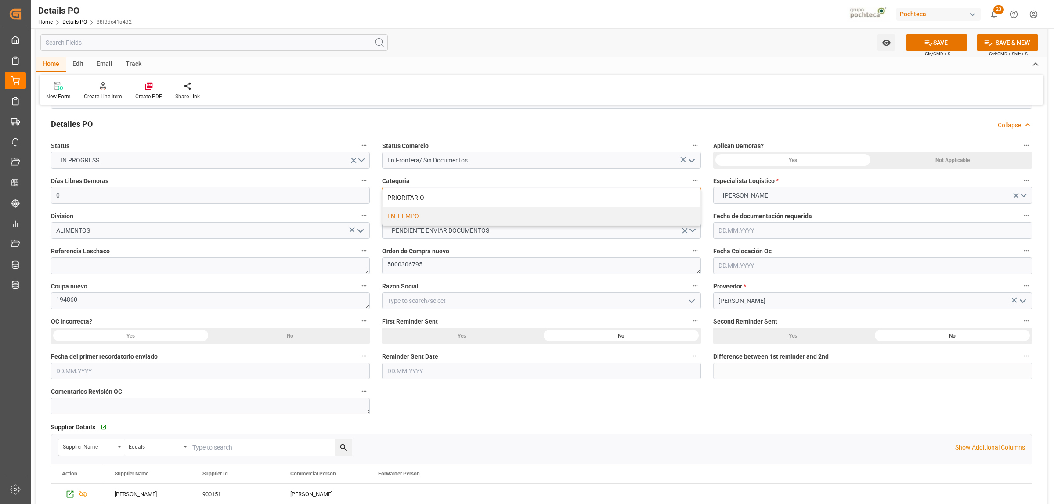
click at [402, 213] on div "EN TIEMPO" at bounding box center [541, 216] width 318 height 18
click at [694, 301] on icon "open menu" at bounding box center [691, 301] width 11 height 11
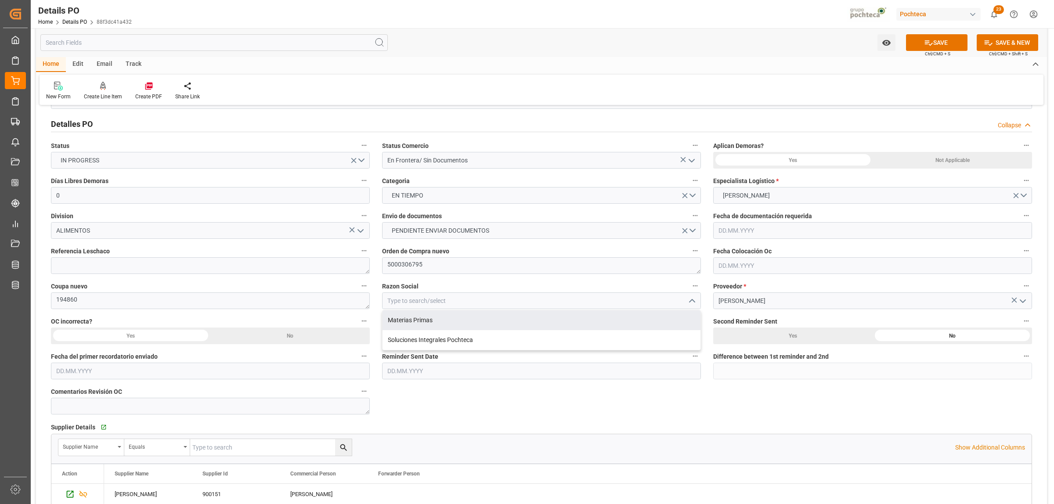
click at [435, 324] on div "Materias Primas" at bounding box center [541, 320] width 318 height 20
type input "Materias Primas"
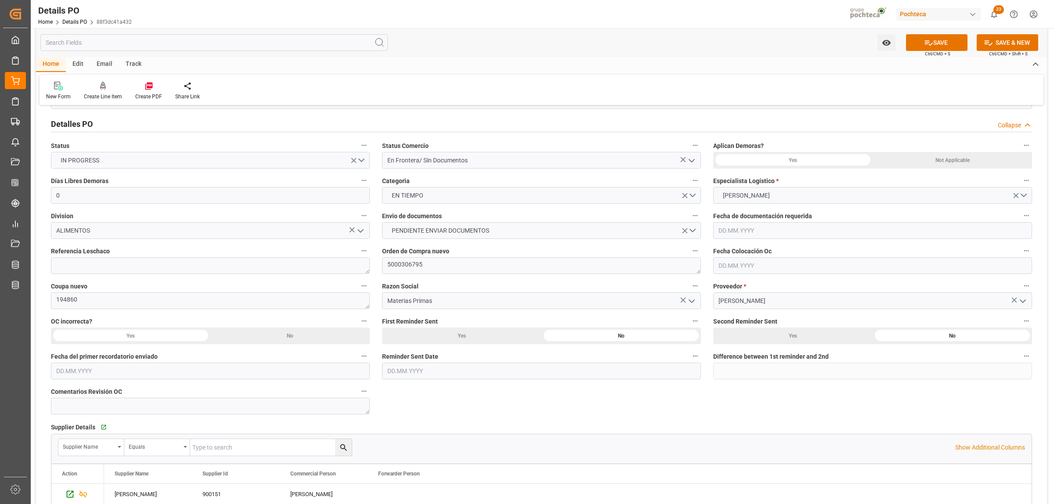
click at [957, 159] on div "Not Applicable" at bounding box center [951, 160] width 159 height 17
click at [939, 44] on button "SAVE" at bounding box center [936, 42] width 61 height 17
